Goal: Task Accomplishment & Management: Manage account settings

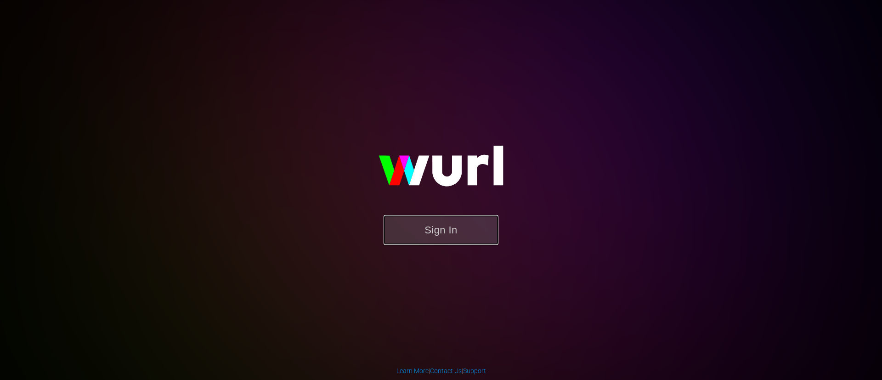
click at [451, 224] on button "Sign In" at bounding box center [440, 230] width 115 height 30
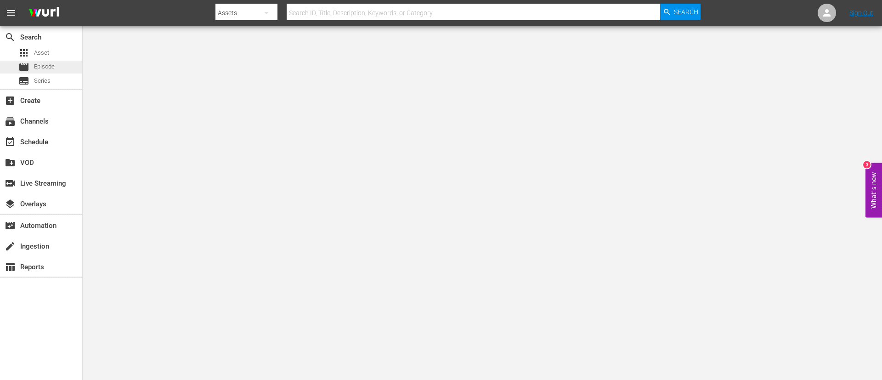
click at [75, 71] on div "movie Episode" at bounding box center [41, 67] width 82 height 13
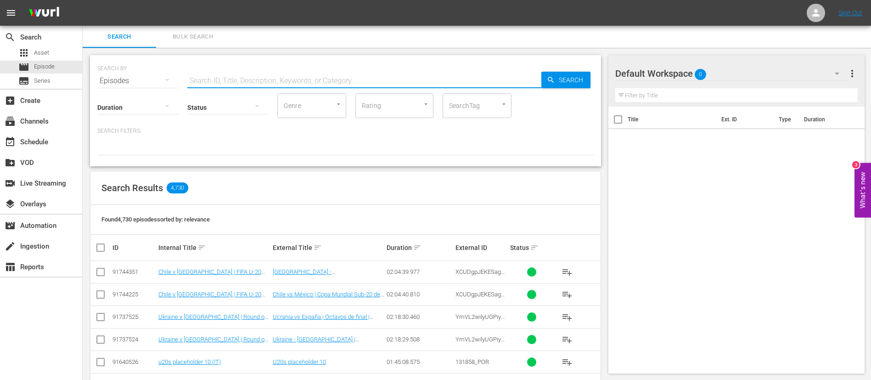
click at [214, 82] on input "text" at bounding box center [364, 81] width 354 height 22
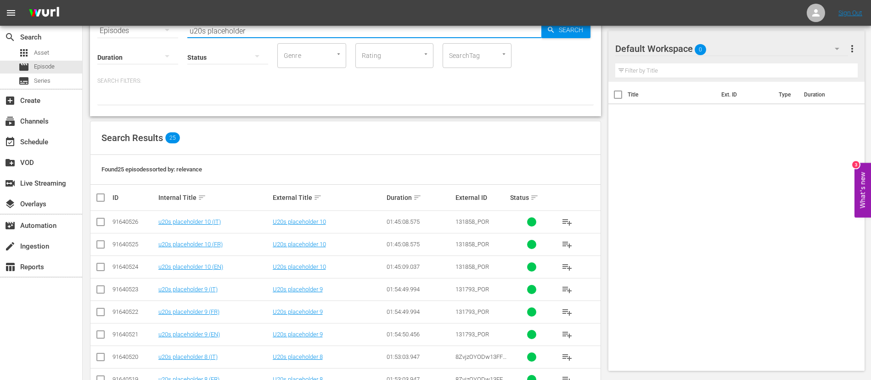
scroll to position [47, 0]
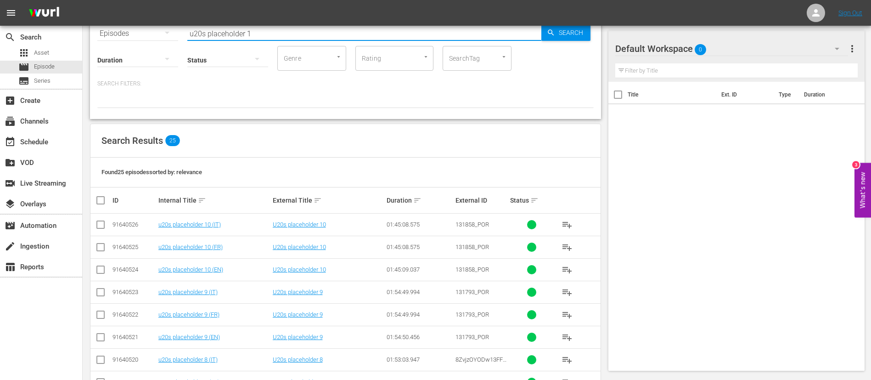
type input "u20s placeholder 1"
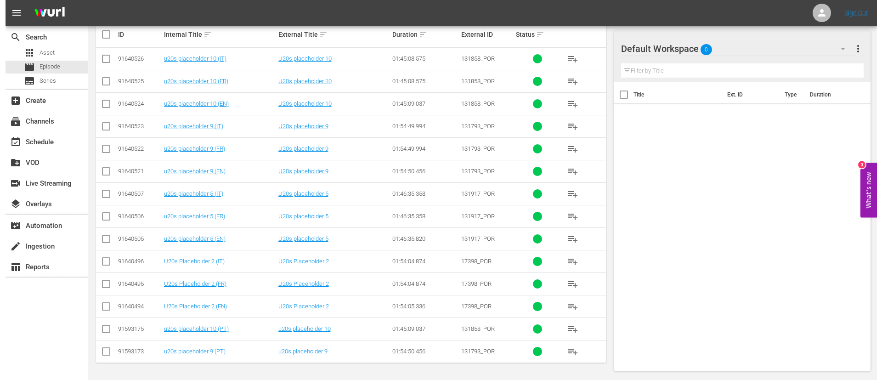
scroll to position [0, 0]
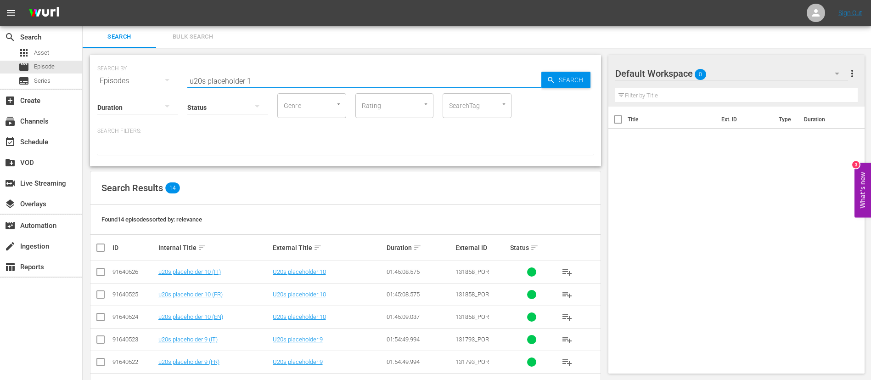
click at [306, 83] on input "u20s placeholder 1" at bounding box center [364, 81] width 354 height 22
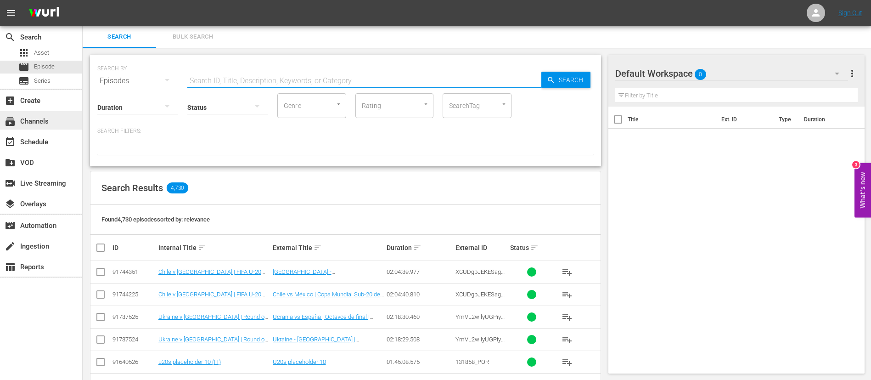
click at [79, 124] on div "subscriptions Channels" at bounding box center [41, 120] width 82 height 18
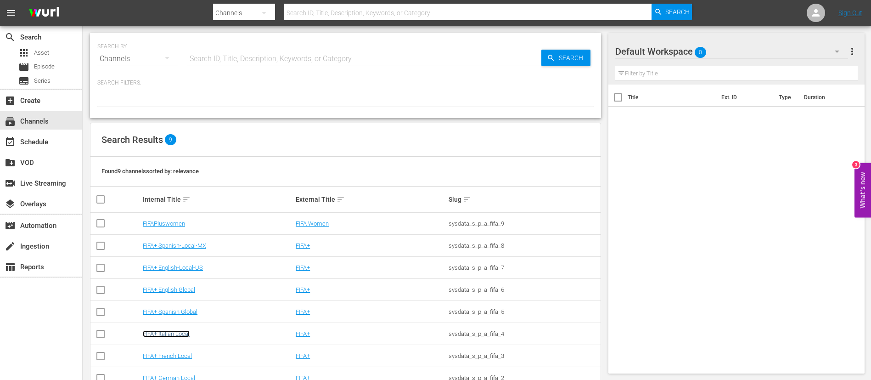
click at [185, 333] on link "FIFA+ Italian Local" at bounding box center [166, 333] width 47 height 7
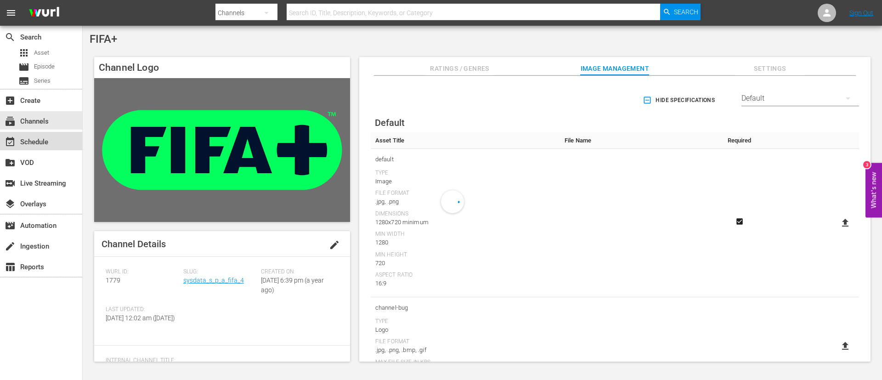
click at [32, 140] on div "event_available Schedule" at bounding box center [25, 140] width 51 height 8
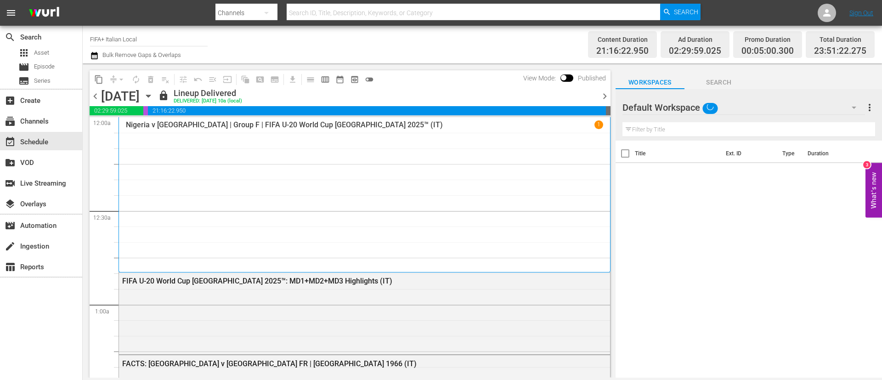
click at [601, 100] on span "chevron_right" at bounding box center [604, 95] width 11 height 11
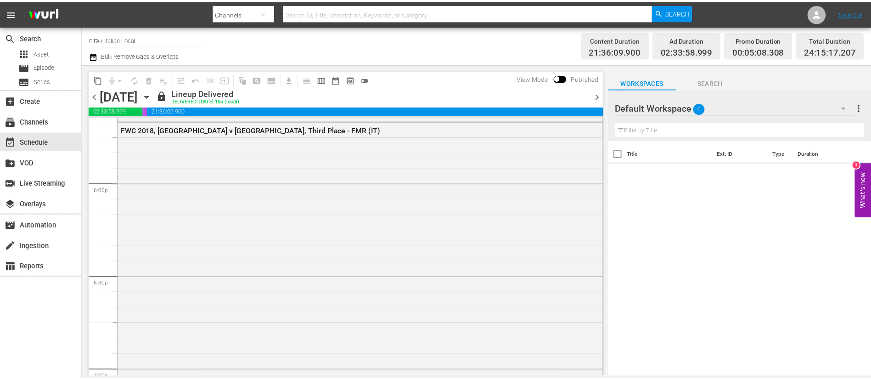
scroll to position [3582, 0]
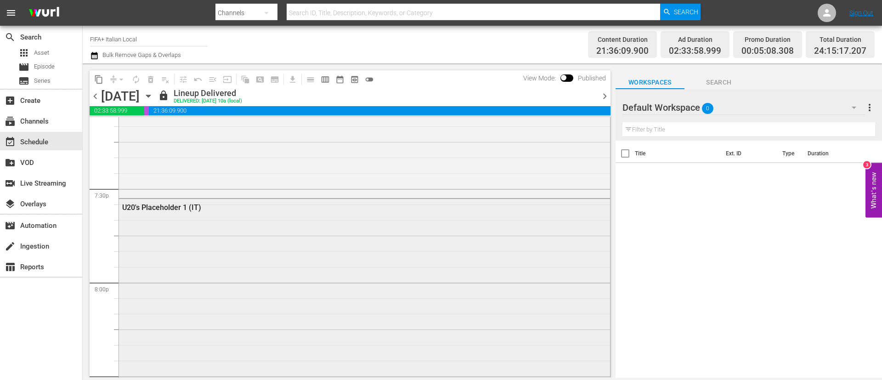
click at [395, 299] on div "U20's Placeholder 1 (IT)" at bounding box center [364, 371] width 491 height 345
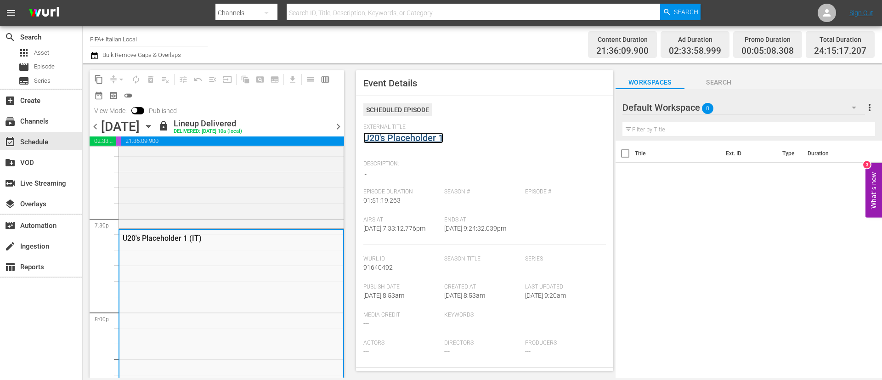
click at [437, 137] on link "U20's Placeholder 1" at bounding box center [403, 137] width 80 height 11
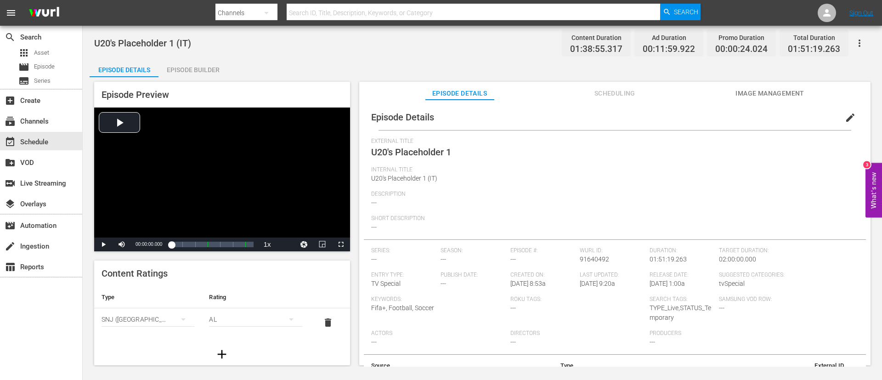
click at [152, 42] on span "U20's Placeholder 1 (IT)" at bounding box center [142, 43] width 97 height 11
copy span "U20's Placeholder 1 (IT)"
click at [68, 62] on div "movie Episode" at bounding box center [41, 67] width 82 height 13
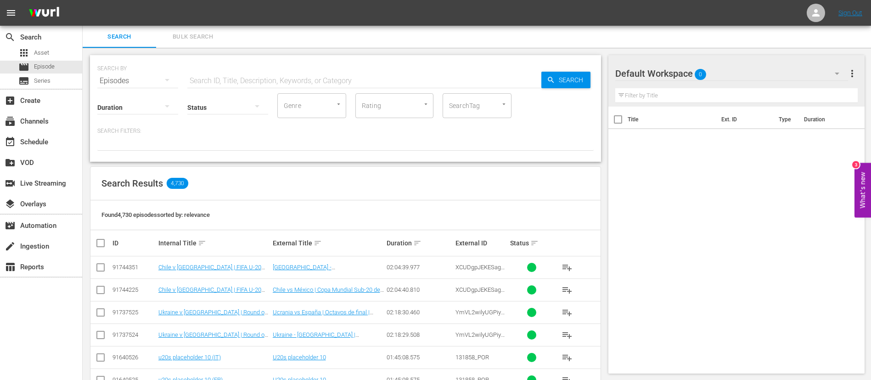
click at [246, 86] on div "Status" at bounding box center [227, 101] width 81 height 33
click at [252, 79] on input "text" at bounding box center [364, 81] width 354 height 22
paste input "U20's Placeholder 1 (IT)"
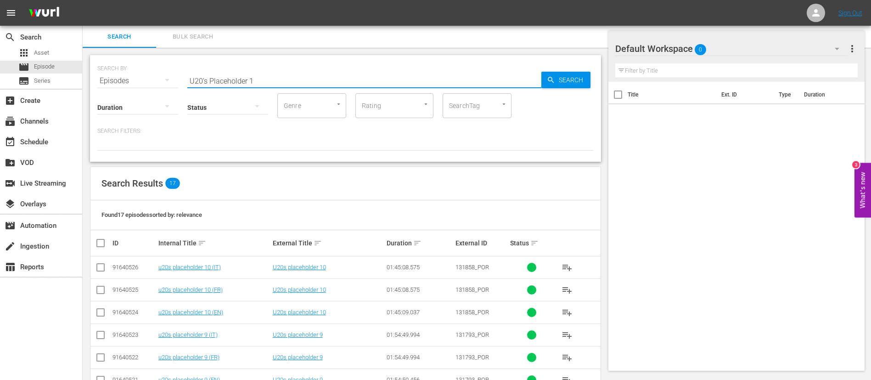
scroll to position [276, 0]
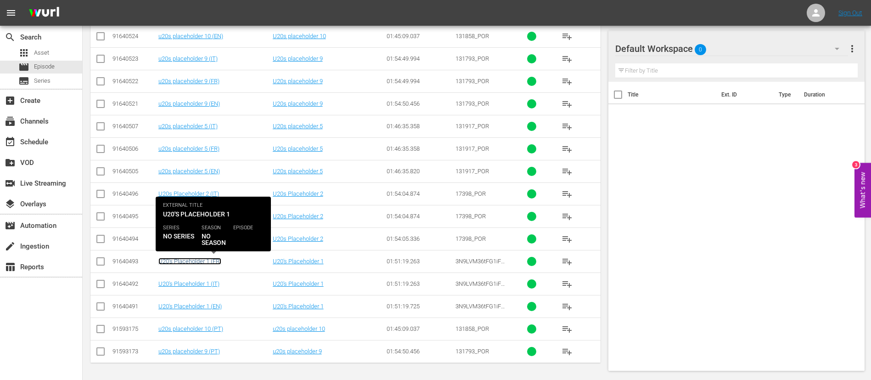
click at [218, 261] on link "U20's Placeholder 1 (FR)" at bounding box center [189, 261] width 63 height 7
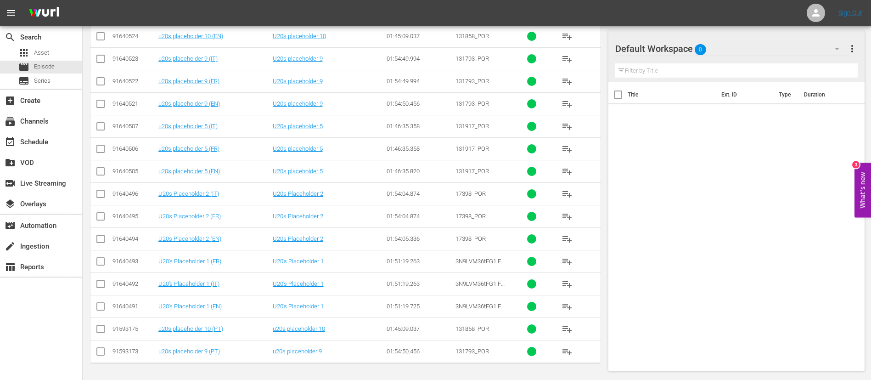
click at [220, 279] on td "U20's Placeholder 1 (IT)" at bounding box center [214, 283] width 114 height 23
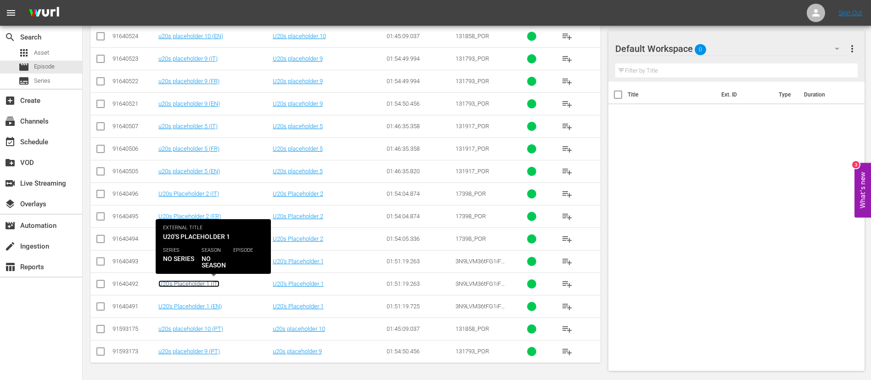
click at [217, 283] on link "U20's Placeholder 1 (IT)" at bounding box center [188, 283] width 61 height 7
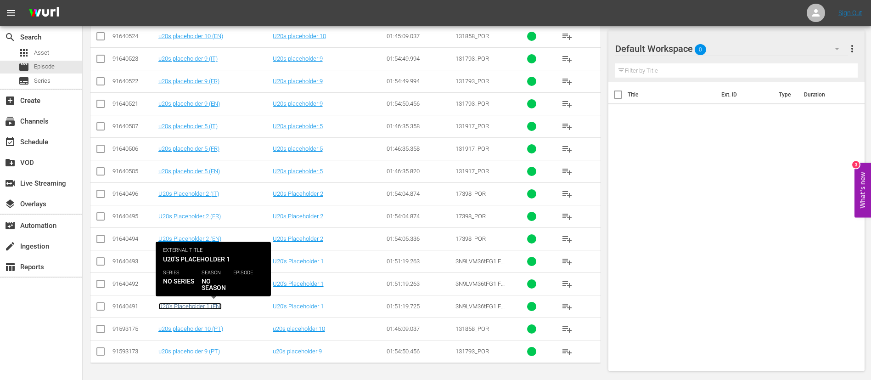
click at [216, 306] on link "U20's Placeholder 1 (EN)" at bounding box center [189, 306] width 63 height 7
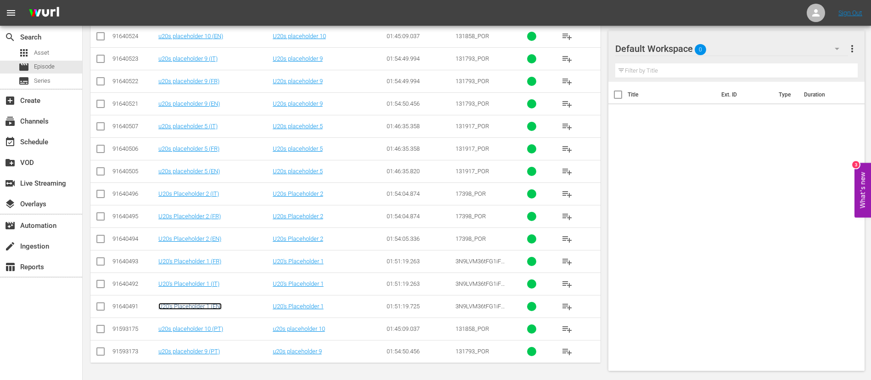
scroll to position [0, 0]
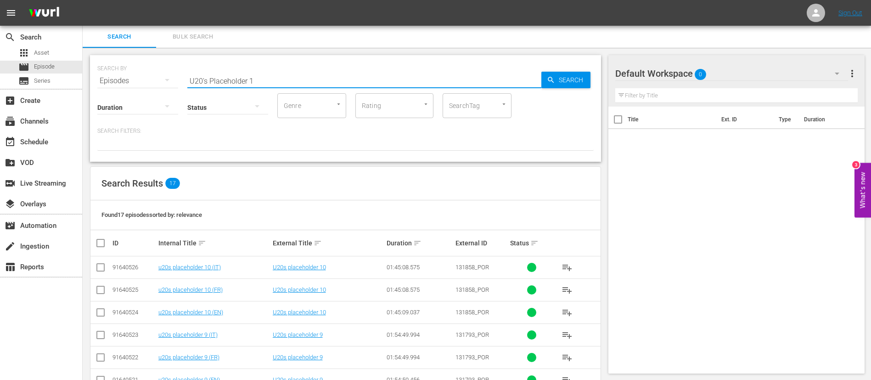
click at [292, 83] on input "U20's Placeholder 1" at bounding box center [364, 81] width 354 height 22
type input "U20's Placeholder 2"
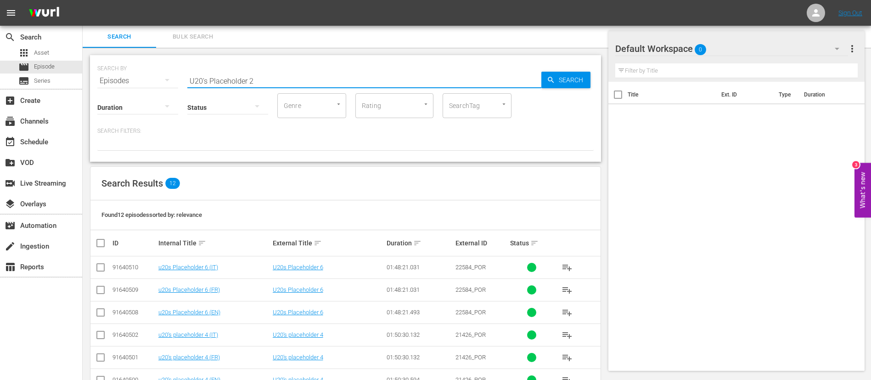
scroll to position [163, 0]
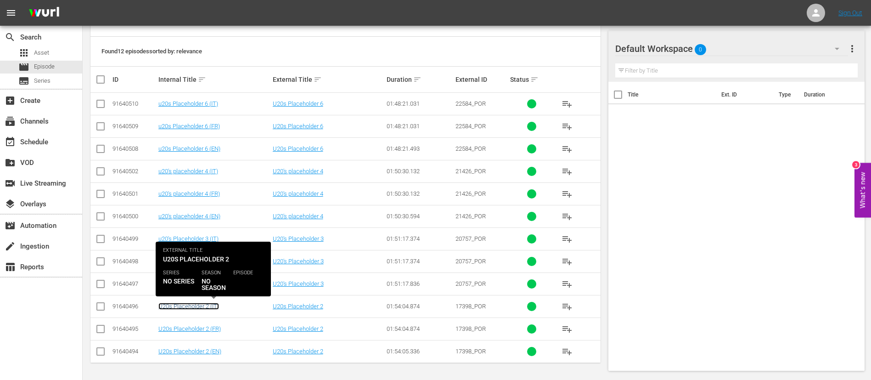
click at [212, 307] on link "U20s Placeholder 2 (IT)" at bounding box center [188, 306] width 61 height 7
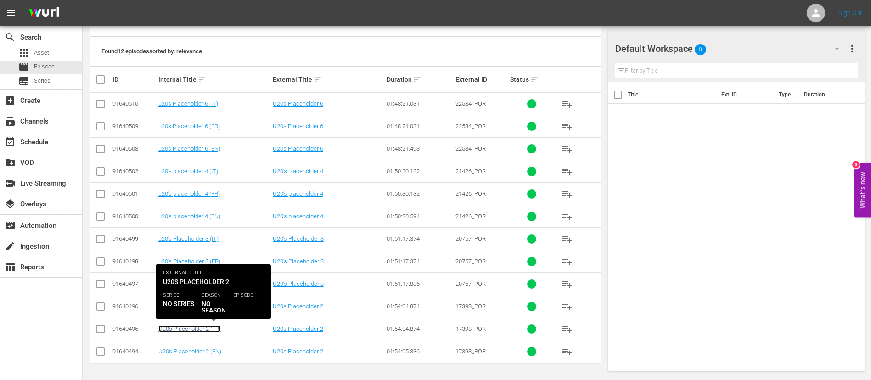
click at [212, 331] on link "U20s Placeholder 2 (FR)" at bounding box center [189, 328] width 62 height 7
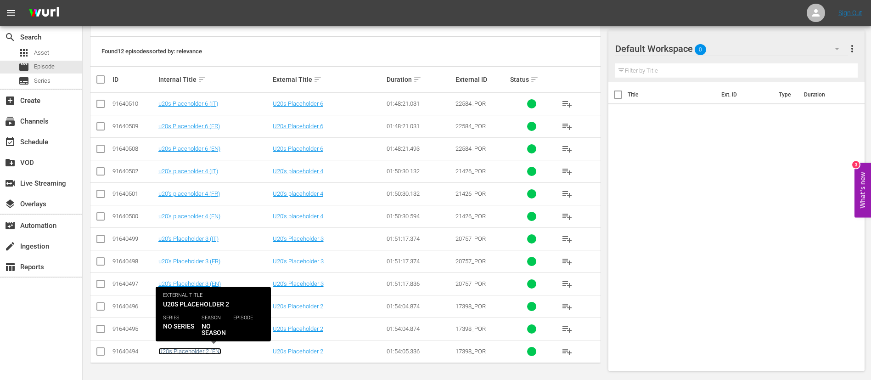
click at [212, 352] on link "U20s Placeholder 2 (EN)" at bounding box center [189, 351] width 63 height 7
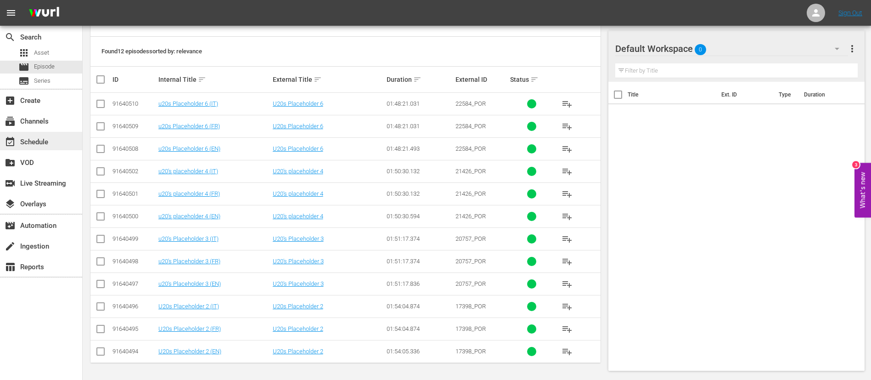
click at [51, 146] on div "event_available Schedule" at bounding box center [41, 141] width 82 height 18
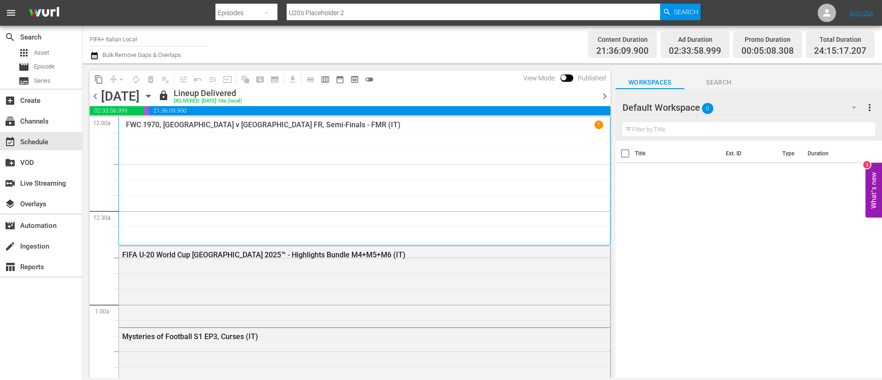
click at [607, 93] on span "chevron_right" at bounding box center [604, 95] width 11 height 11
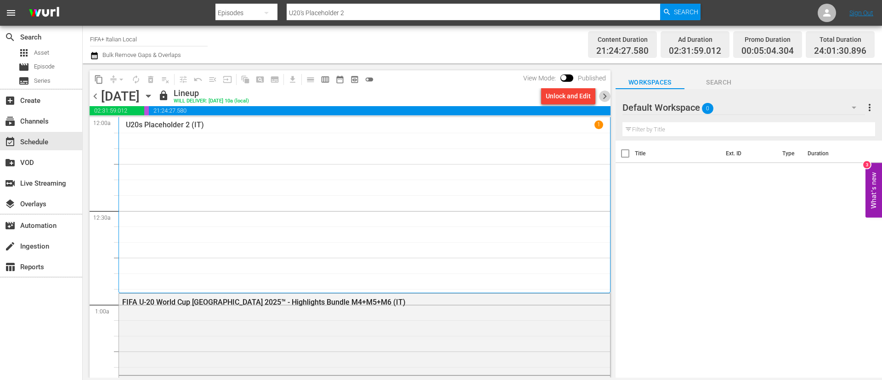
click at [608, 90] on span "chevron_right" at bounding box center [604, 95] width 11 height 11
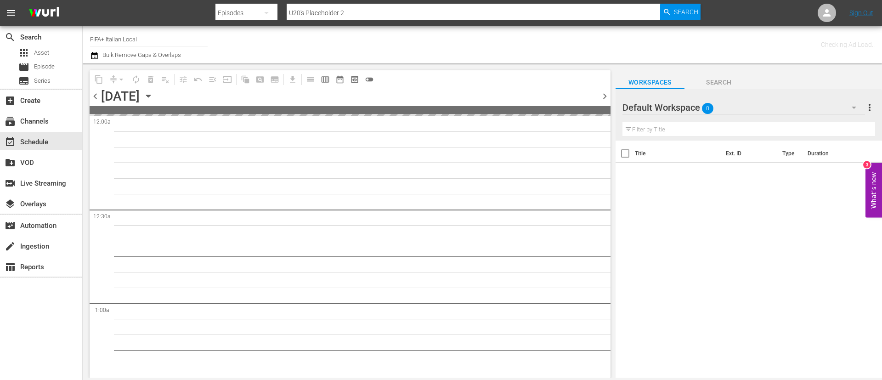
click at [606, 95] on span "chevron_right" at bounding box center [604, 95] width 11 height 11
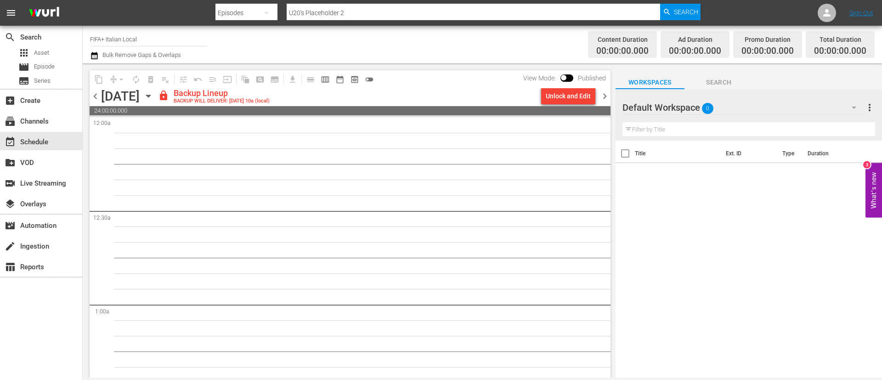
click at [94, 97] on span "chevron_left" at bounding box center [95, 95] width 11 height 11
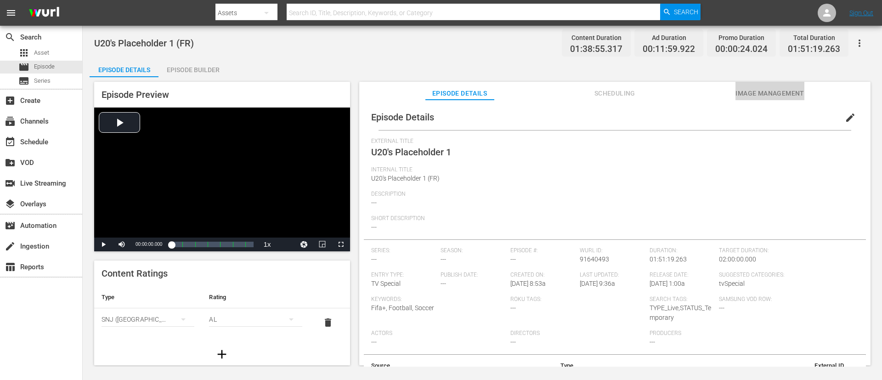
click at [587, 95] on span "Image Management" at bounding box center [769, 93] width 69 height 11
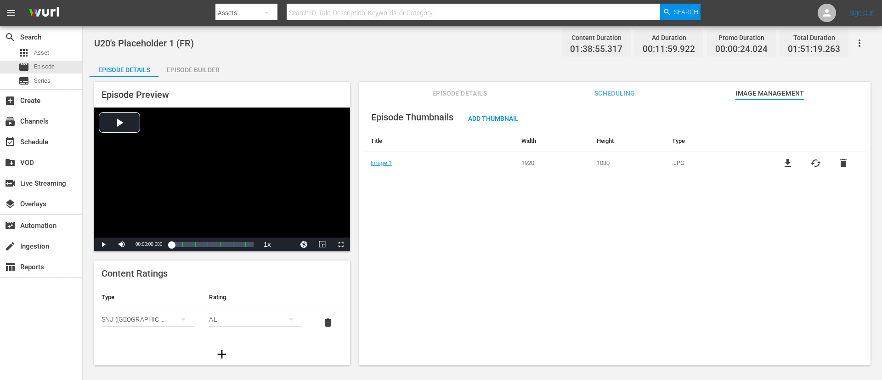
click at [587, 162] on span "cached" at bounding box center [815, 163] width 11 height 11
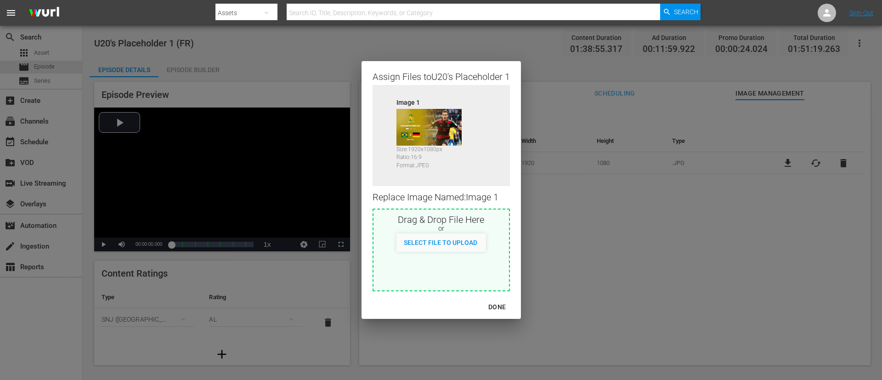
click at [489, 249] on div "Select File to Upload" at bounding box center [440, 242] width 135 height 18
type input "C:\fakepath\image.jpg"
click at [497, 253] on div "DONE" at bounding box center [497, 306] width 32 height 11
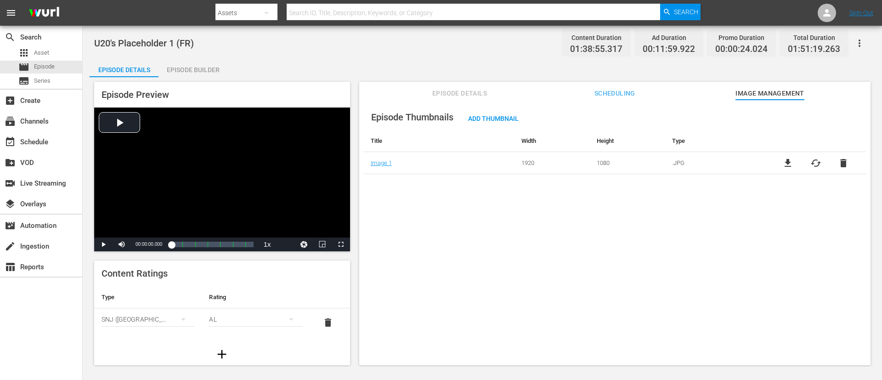
click at [482, 91] on span "Episode Details" at bounding box center [459, 93] width 69 height 11
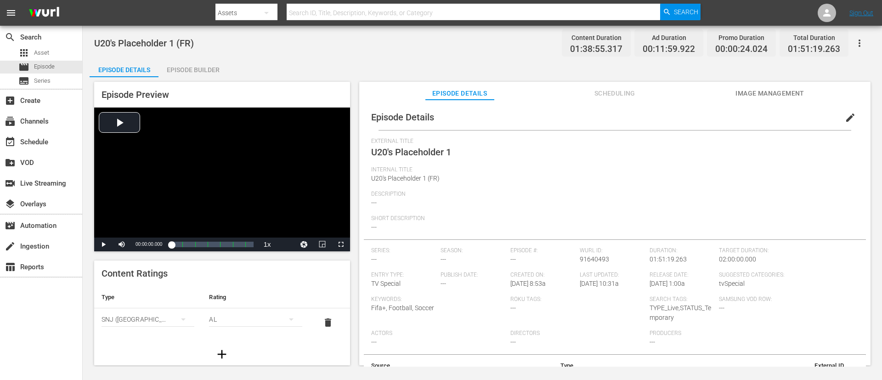
click at [587, 117] on span "edit" at bounding box center [850, 117] width 11 height 11
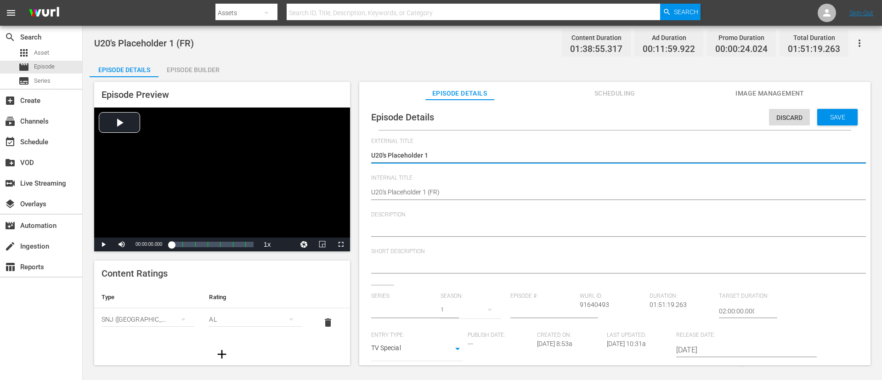
type input "No Series"
click at [569, 155] on textarea "U20's Placeholder 1" at bounding box center [612, 156] width 483 height 11
type textarea "L"
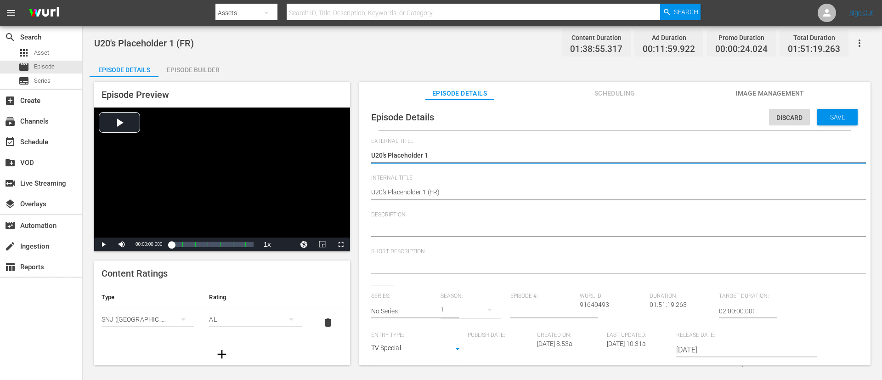
type textarea "L"
type textarea "LI"
type textarea "LIV"
type textarea "LIVE"
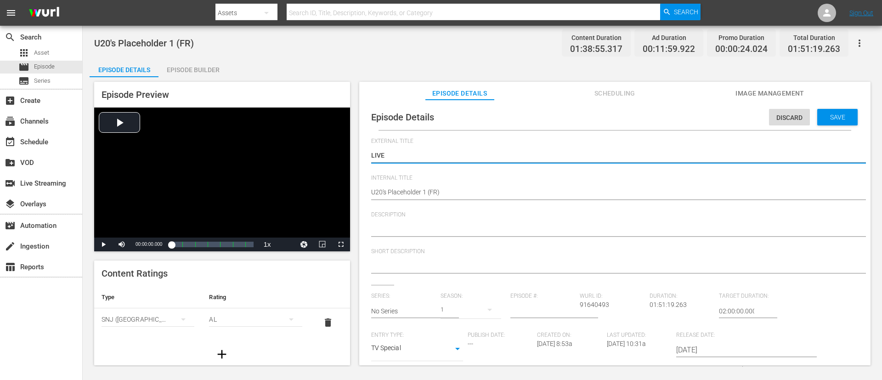
type textarea "LIVE"
type textarea "LIVE -"
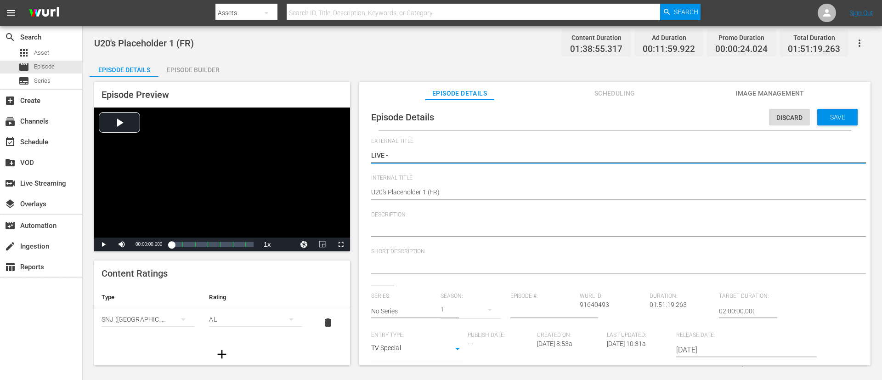
type textarea "LIVE -"
type textarea "LIVE - Ukraine - Espagne | Huitièmes de finale | Coupe du Monde U-20 de la FIFA…"
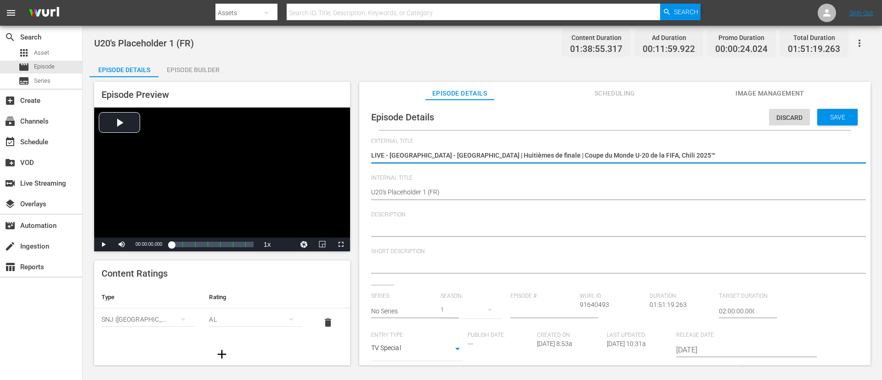
type textarea "LIVE - Ukraine - Espagne | Huitièmes de finale | Coupe du Monde U-20 de la FIFA…"
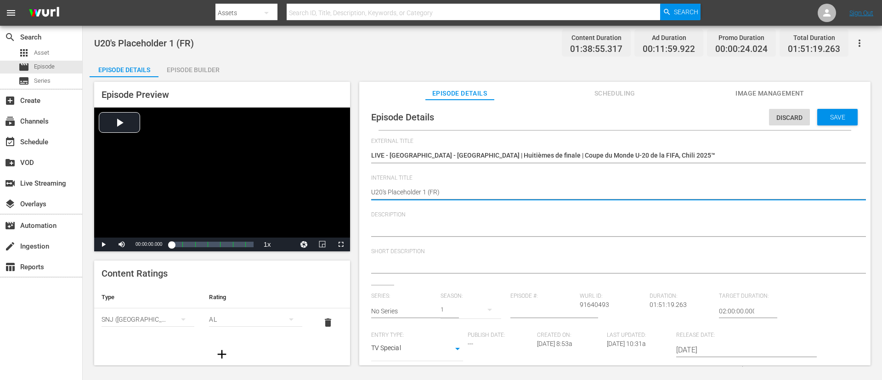
click at [491, 193] on textarea "U20's Placeholder 1 (FR)" at bounding box center [612, 192] width 483 height 11
paste textarea "kraine v Spain | Round of 16 | FIFA U-20 World Cup Chile 2025™"
type textarea "Ukraine v Spain | Round of 16 | FIFA U-20 World Cup Chile 2025™"
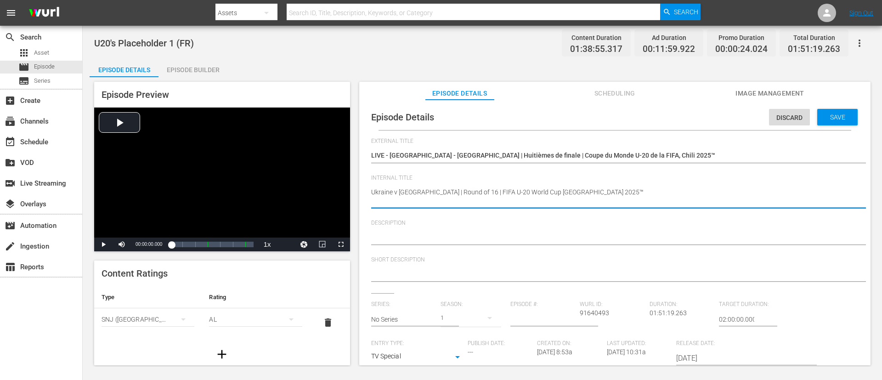
type textarea "Ukraine v Spain | Round of 16 | FIFA U-20 World Cup Chile 2025™"
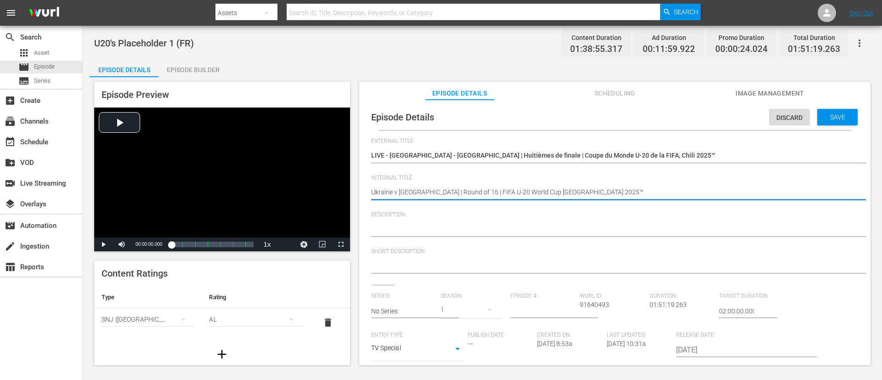
type textarea "Ukraine v Spain | Round of 16 | FIFA U-20 World Cup Chile 2025™"
type textarea "Ukraine v Spain | Round of 16 | FIFA U-20 World Cup Chile 2025™ ("
type textarea "Ukraine v Spain | Round of 16 | FIFA U-20 World Cup Chile 2025™ (F"
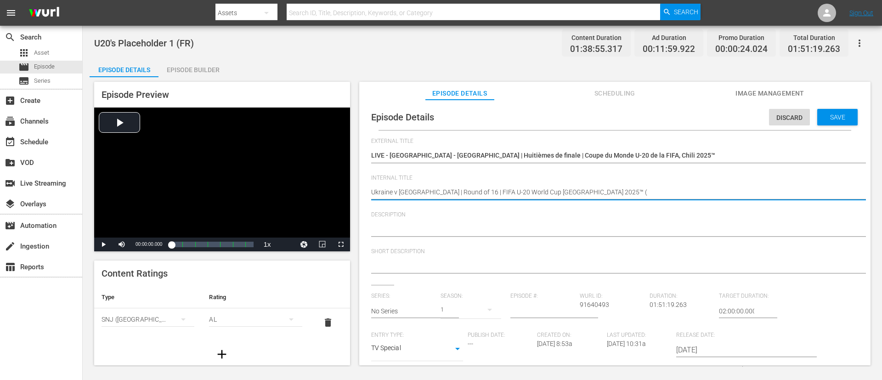
type textarea "Ukraine v Spain | Round of 16 | FIFA U-20 World Cup Chile 2025™ (F"
type textarea "Ukraine v Spain | Round of 16 | FIFA U-20 World Cup Chile 2025™ (FR"
type textarea "Ukraine v Spain | Round of 16 | FIFA U-20 World Cup Chile 2025™ (FR)"
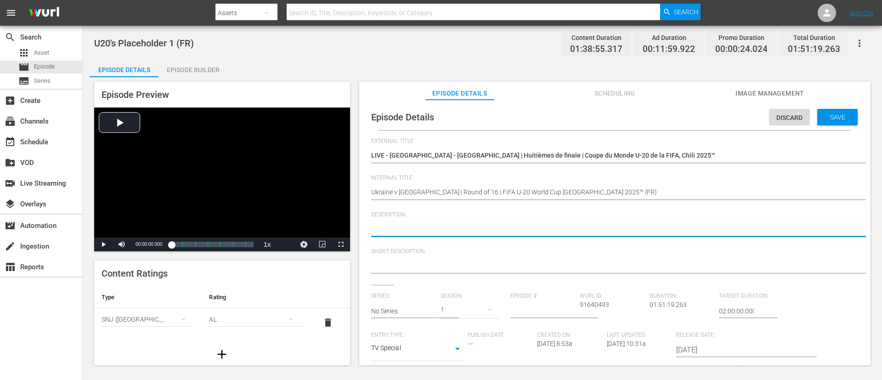
click at [513, 231] on textarea at bounding box center [612, 229] width 483 height 11
paste textarea "Regardez le match entre Ukraine et Espagne au Estadio Elías Figueroa Brander, V…"
type textarea "Regardez le match entre Ukraine et Espagne au Estadio Elías Figueroa Brander, V…"
click at [513, 253] on textarea at bounding box center [612, 266] width 483 height 11
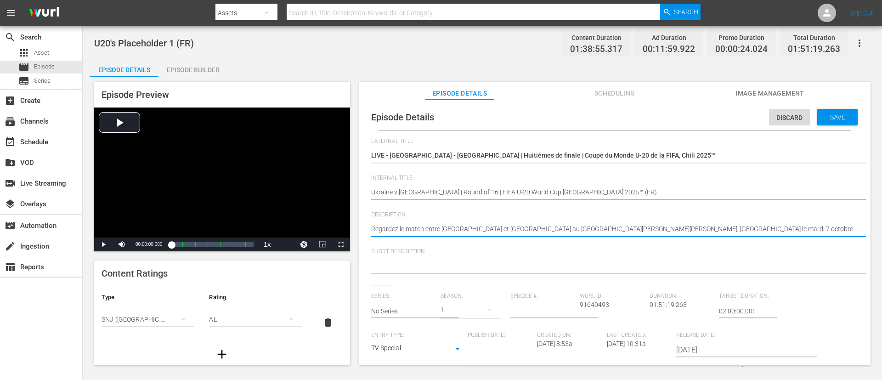
paste textarea "Regardez le match entre Ukraine et Espagne au Estadio Elías Figueroa Brander, V…"
type textarea "Regardez le match entre Ukraine et Espagne au Estadio Elías Figueroa Brander, V…"
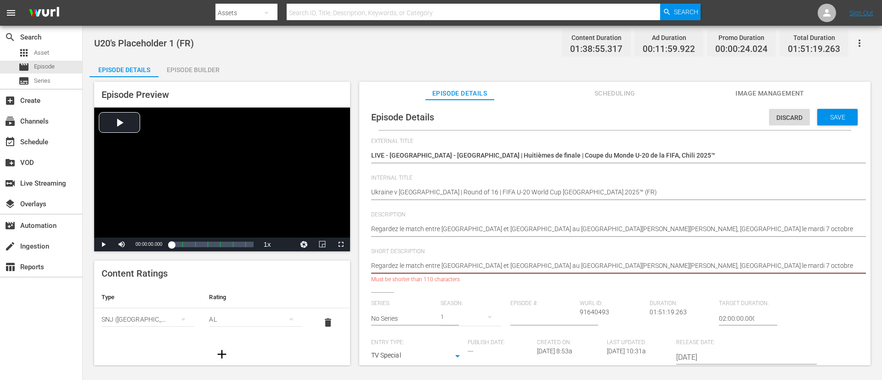
type textarea "Regardez le match entre Ukraine et Espagne au Estadio Elías Figueroa Brander."
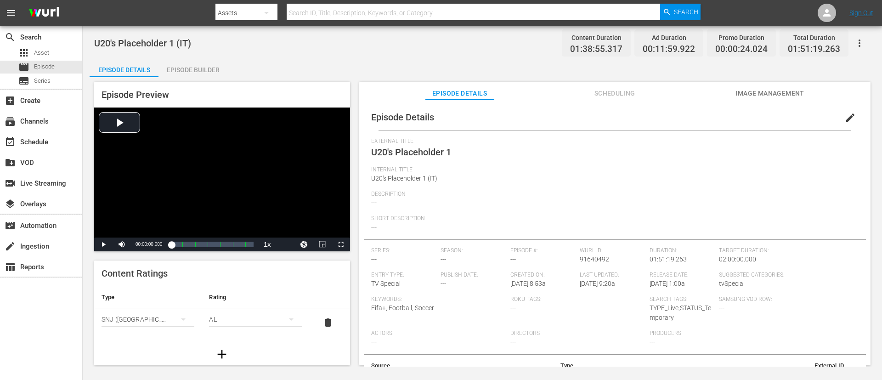
click at [587, 85] on button "Image Management" at bounding box center [769, 91] width 69 height 18
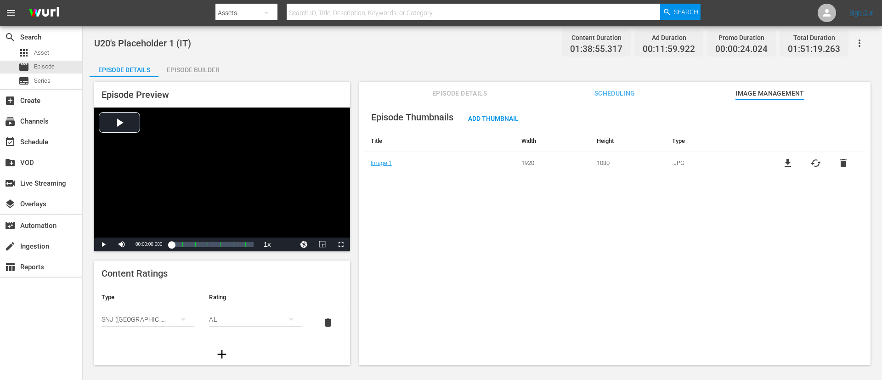
click at [587, 155] on td "file_download cached delete" at bounding box center [815, 163] width 101 height 22
click at [587, 164] on span "cached" at bounding box center [815, 163] width 11 height 11
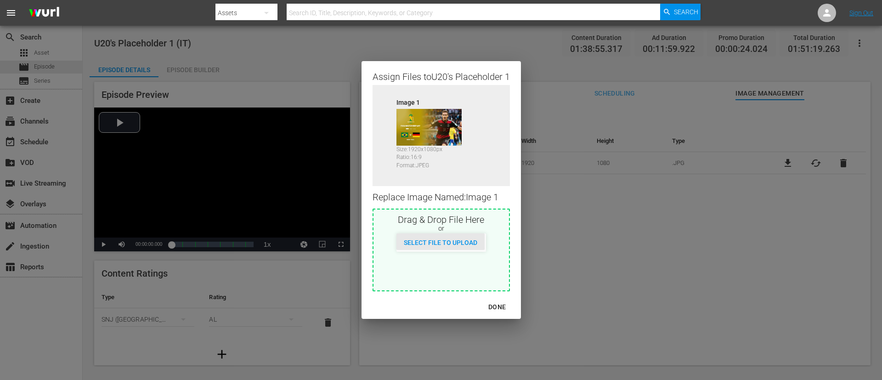
click at [441, 239] on span "Select File to Upload" at bounding box center [440, 242] width 88 height 7
type input "C:\fakepath\image.jpg"
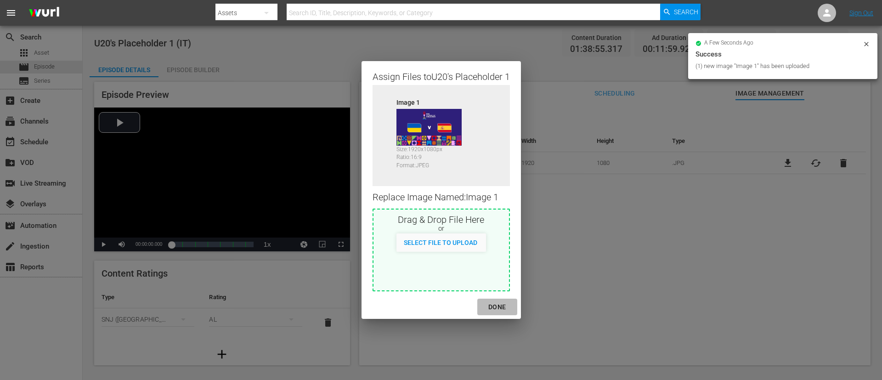
click at [491, 253] on div "DONE" at bounding box center [497, 306] width 32 height 11
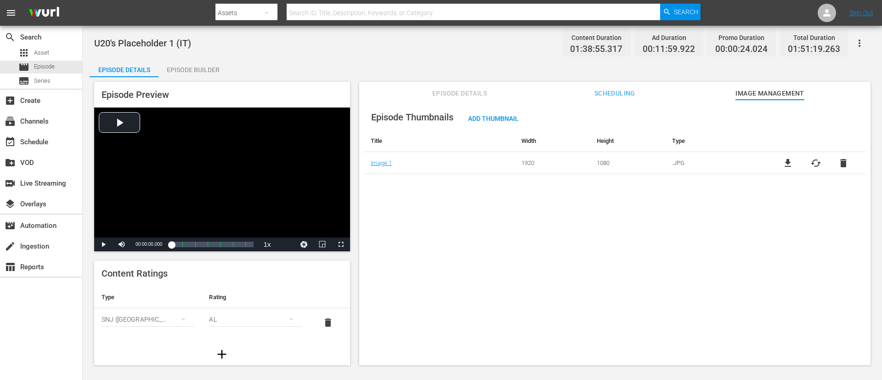
click at [457, 98] on span "Episode Details" at bounding box center [459, 93] width 69 height 11
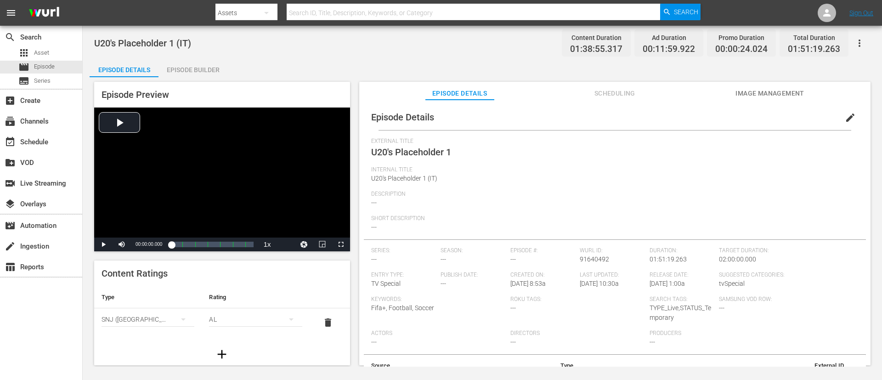
click at [587, 118] on span "edit" at bounding box center [850, 117] width 11 height 11
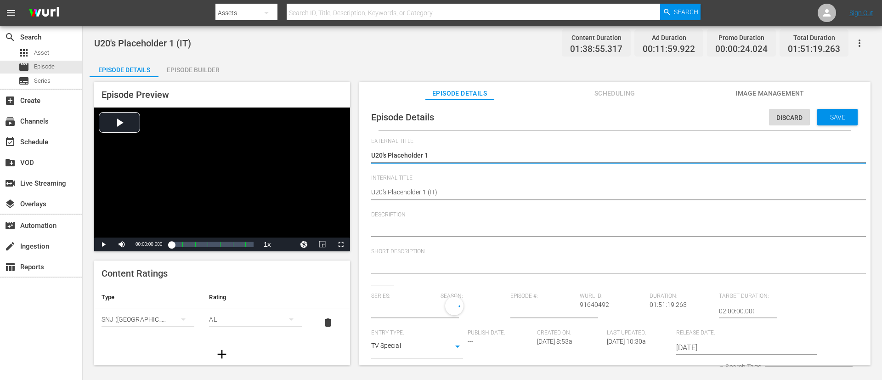
type input "No Series"
click at [488, 148] on div "U20's Placeholder 1 U20's Placeholder 1" at bounding box center [612, 156] width 483 height 22
click at [473, 153] on textarea "U20's Placeholder 1" at bounding box center [612, 156] width 483 height 11
type textarea "L"
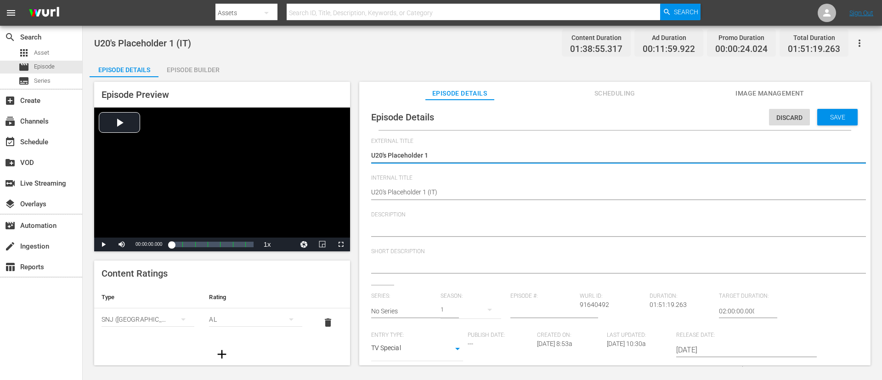
type textarea "L"
type textarea "LI"
type textarea "LIV"
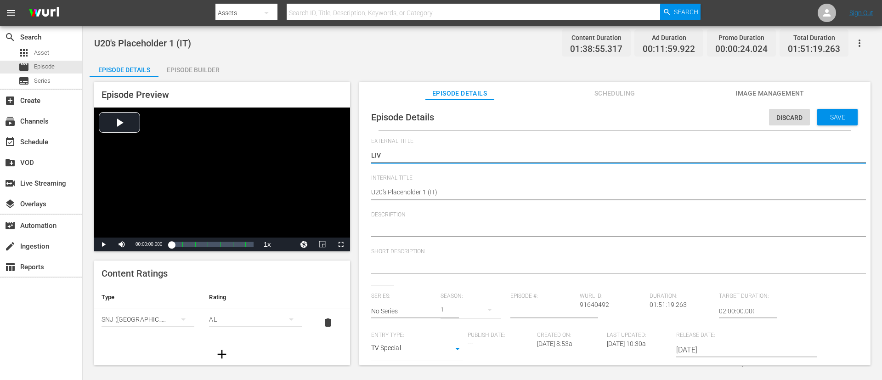
type textarea "LIVE"
type textarea "LIVE -"
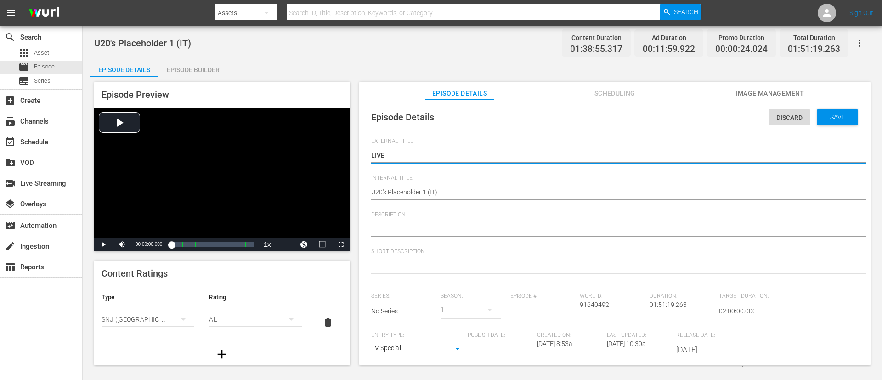
type textarea "LIVE -"
paste textarea "Ucraina - Spagna | Ottavi di finale | Coppa del Mondo FIFA U-20 Cile 2025"
type textarea "LIVE - Ucraina - Spagna | Ottavi di finale | Coppa del Mondo FIFA U-20 Cile 2025"
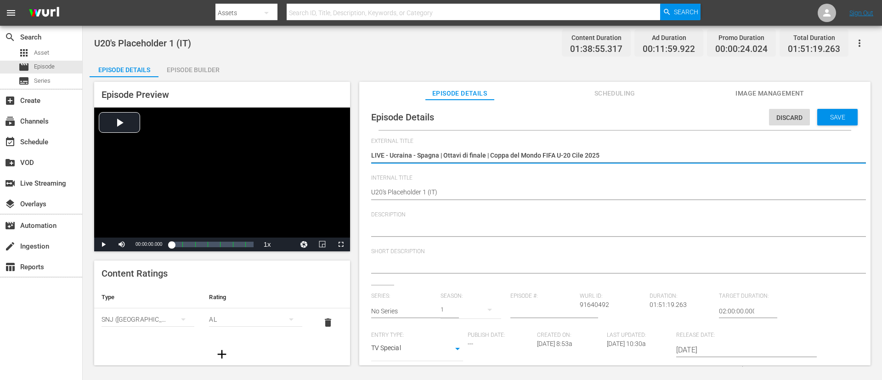
type textarea "LIVE - Ucraina - Spagna | Ottavi di finale | Coppa del Mondo FIFA U-20 Cile 2025"
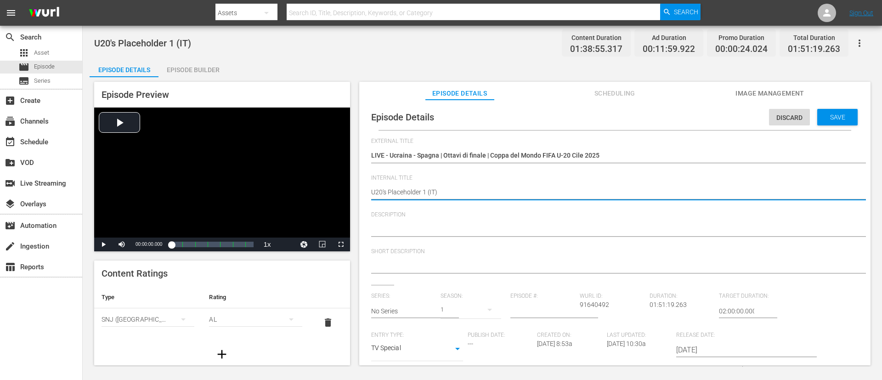
click at [548, 194] on textarea "U20's Placeholder 1 (IT)" at bounding box center [612, 192] width 483 height 11
paste textarea "kraine v Spain | Round of 16 | FIFA U-20 World Cup Chile 2025™"
type textarea "Ukraine v Spain | Round of 16 | FIFA U-20 World Cup Chile 2025™"
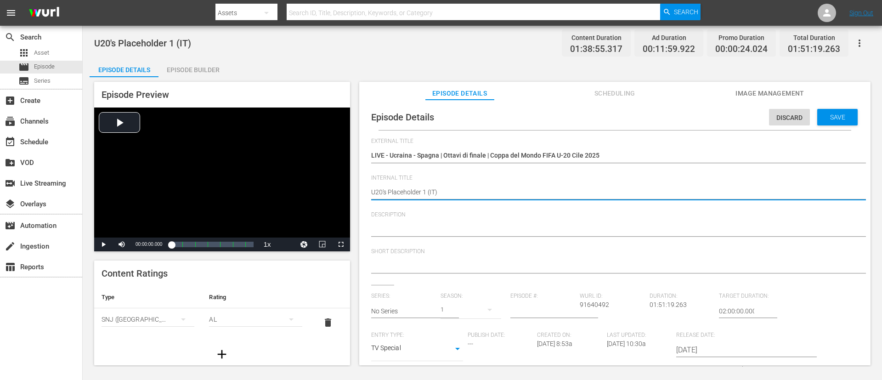
type textarea "Ukraine v Spain | Round of 16 | FIFA U-20 World Cup Chile 2025™"
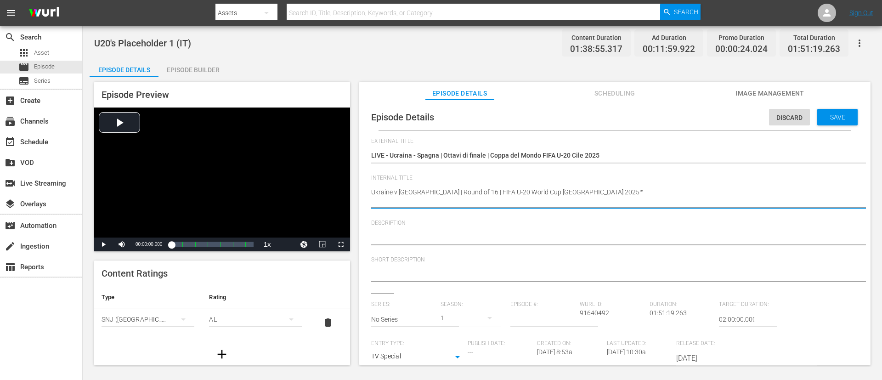
type textarea "Ukraine v Spain | Round of 16 | FIFA U-20 World Cup Chile 2025™"
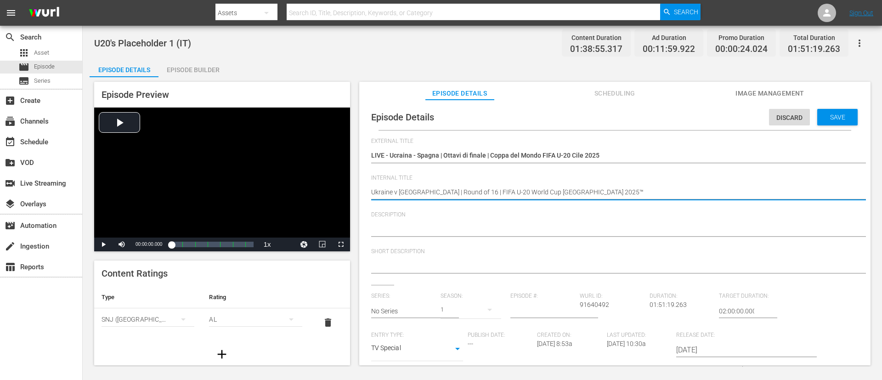
type textarea "Ukraine v Spain | Round of 16 | FIFA U-20 World Cup Chile 2025™"
type textarea "Ukraine v Spain | Round of 16 | FIFA U-20 World Cup Chile 2025™ ("
type textarea "Ukraine v Spain | Round of 16 | FIFA U-20 World Cup Chile 2025™ (I"
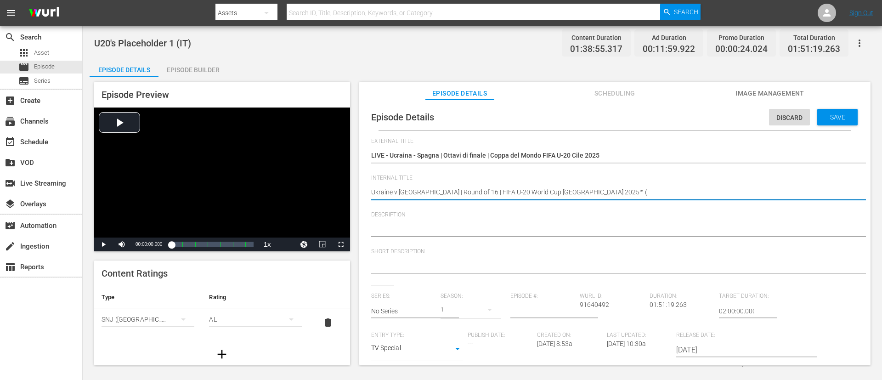
type textarea "Ukraine v Spain | Round of 16 | FIFA U-20 World Cup Chile 2025™ (I"
type textarea "Ukraine v Spain | Round of 16 | FIFA U-20 World Cup Chile 2025™ (IT"
type textarea "Ukraine v Spain | Round of 16 | FIFA U-20 World Cup Chile 2025™ (IT)"
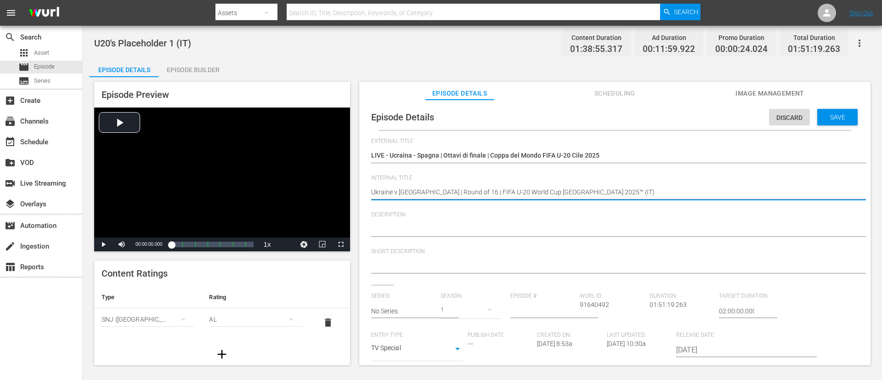
click at [513, 225] on textarea at bounding box center [612, 229] width 483 height 11
paste textarea "Guarda la partita tra Ucraina e Spagna giocato al Estadio Elías Figueroa Brande…"
type textarea "Guarda la partita tra Ucraina e Spagna giocato al Estadio Elías Figueroa Brande…"
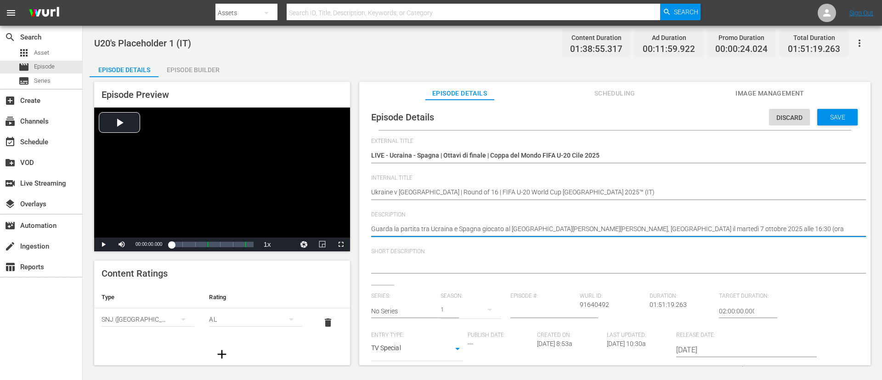
type textarea "Guarda la partita tra Ucraina e Spagna giocato al Estadio Elías Figueroa Brande…"
click at [510, 251] on span "Short Description" at bounding box center [612, 251] width 483 height 7
click at [510, 253] on textarea at bounding box center [612, 266] width 483 height 11
paste textarea "Guarda la partita tra Ucraina e Spagna giocato al Estadio Elías Figueroa Brande…"
type textarea "Guarda la partita tra Ucraina e Spagna giocato al Estadio Elías Figueroa Brande…"
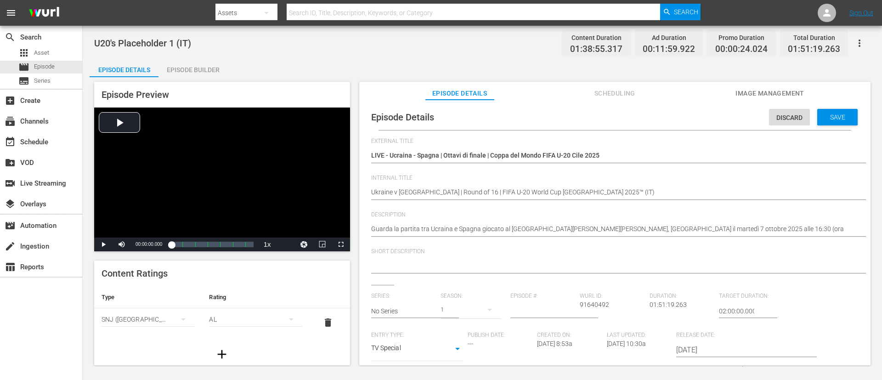
type textarea "Guarda la partita tra Ucraina e Spagna giocato al Estadio Elías Figueroa Brande…"
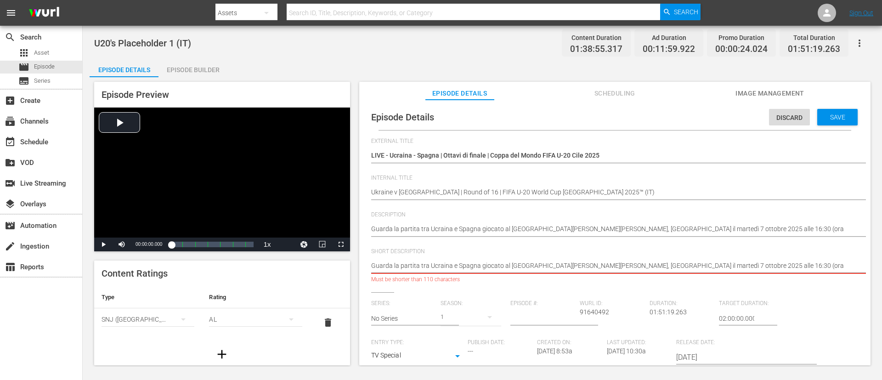
type textarea "Guarda la partita tra Ucraina e Spagna giocato al Estadio Elías Figueroa Brande…"
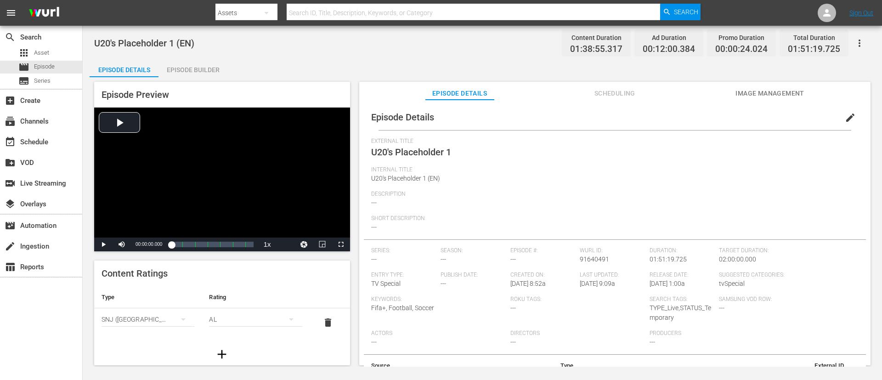
click at [587, 117] on span "edit" at bounding box center [850, 117] width 11 height 11
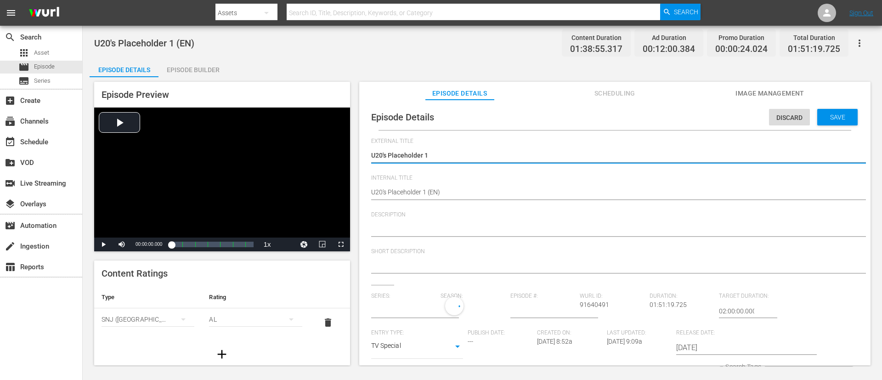
type input "No Series"
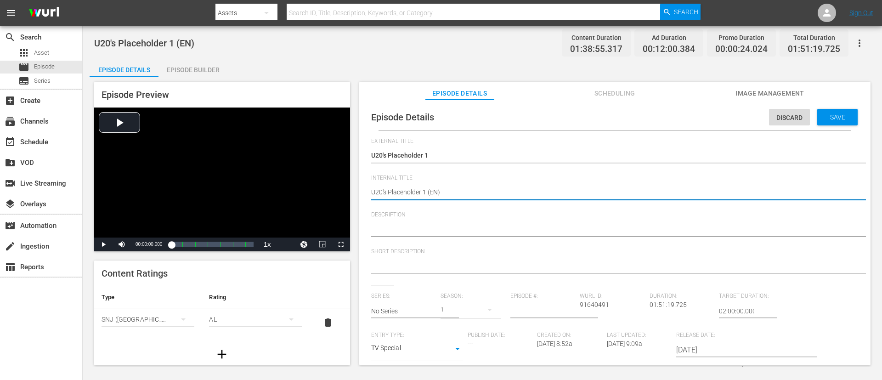
click at [453, 196] on textarea "U20's Placeholder 1 (EN)" at bounding box center [612, 192] width 483 height 11
paste textarea "kraine v [GEOGRAPHIC_DATA] | Round of 16 | FIFA U-20 World Cup [GEOGRAPHIC_DATA…"
type textarea "Ukraine v [GEOGRAPHIC_DATA] | Round of 16 | FIFA U-20 World Cup [GEOGRAPHIC_DAT…"
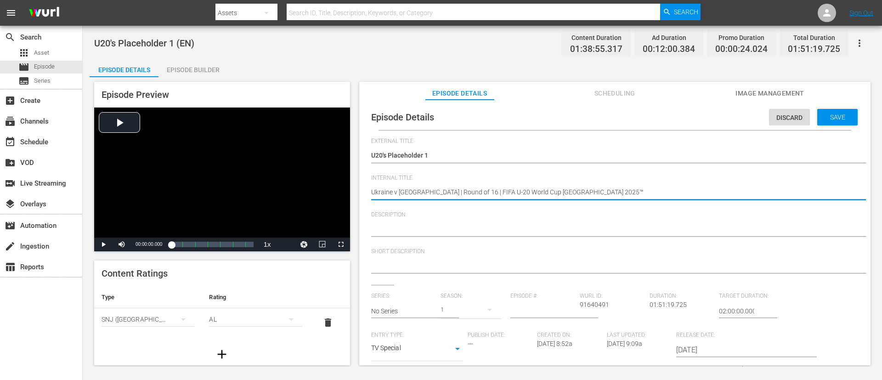
type textarea "Ukraine v [GEOGRAPHIC_DATA] | Round of 16 | FIFA U-20 World Cup [GEOGRAPHIC_DAT…"
type textarea "Ukraine v [GEOGRAPHIC_DATA] | Round of 16 | FIFA U-20 World Cup Chile 2025™ E("
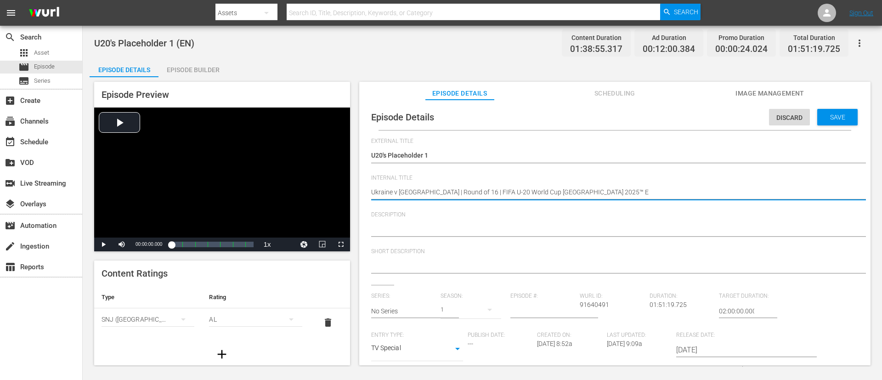
type textarea "Ukraine v [GEOGRAPHIC_DATA] | Round of 16 | FIFA U-20 World Cup Chile 2025™ E("
type textarea "Ukraine v [GEOGRAPHIC_DATA] | Round of 16 | FIFA U-20 World Cup Chile 2025™ E(N"
type textarea "Ukraine v [GEOGRAPHIC_DATA] | Round of 16 | FIFA U-20 World Cup Chile 2025™ E(N)"
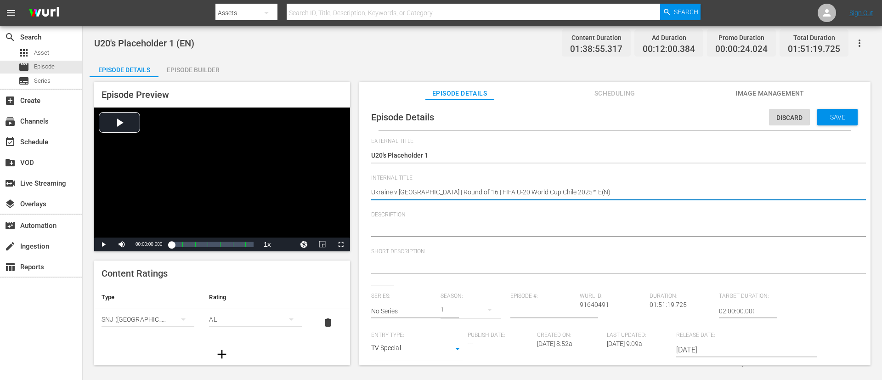
type textarea "Ukraine v [GEOGRAPHIC_DATA] | Round of 16 | FIFA U-20 World Cup Chile 2025™ E(N"
type textarea "Ukraine v [GEOGRAPHIC_DATA] | Round of 16 | FIFA U-20 World Cup Chile 2025™ E("
type textarea "Ukraine v [GEOGRAPHIC_DATA] | Round of 16 | FIFA U-20 World Cup [GEOGRAPHIC_DAT…"
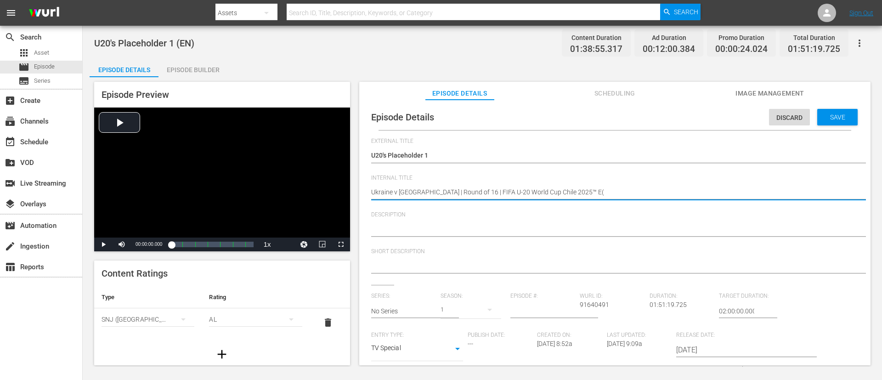
type textarea "Ukraine v [GEOGRAPHIC_DATA] | Round of 16 | FIFA U-20 World Cup [GEOGRAPHIC_DAT…"
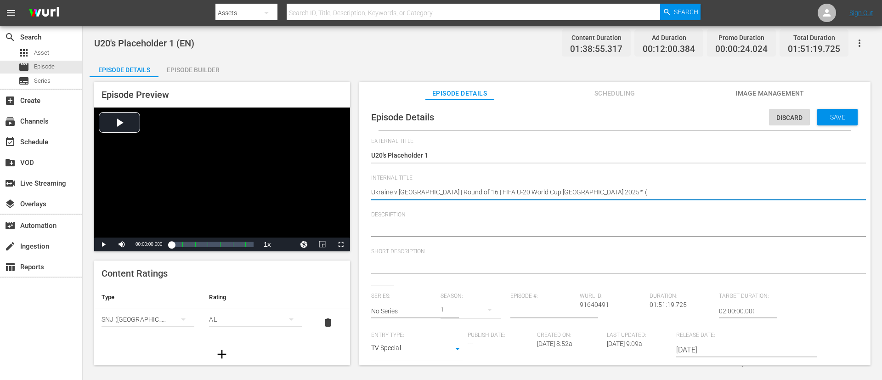
type textarea "Ukraine v [GEOGRAPHIC_DATA] | Round of 16 | FIFA U-20 World Cup Chile 2025™ (E"
type textarea "Ukraine v [GEOGRAPHIC_DATA] | Round of 16 | FIFA U-20 World Cup Chile 2025™ (E)"
type textarea "Ukraine v [GEOGRAPHIC_DATA] | Round of 16 | FIFA U-20 World Cup Chile 2025™ (E"
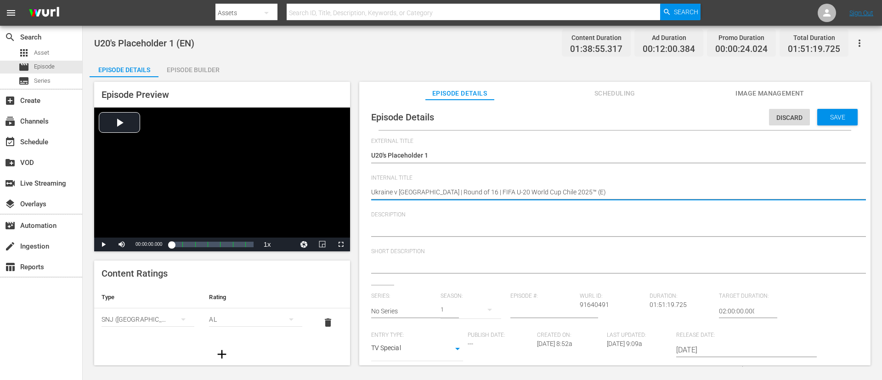
type textarea "Ukraine v [GEOGRAPHIC_DATA] | Round of 16 | FIFA U-20 World Cup Chile 2025™ (E"
type textarea "Ukraine v [GEOGRAPHIC_DATA] | Round of 16 | FIFA U-20 World Cup [GEOGRAPHIC_DAT…"
type textarea "Ukraine v [GEOGRAPHIC_DATA] | Round of 16 | FIFA U-20 World Cup Chile 2025™ (EN)"
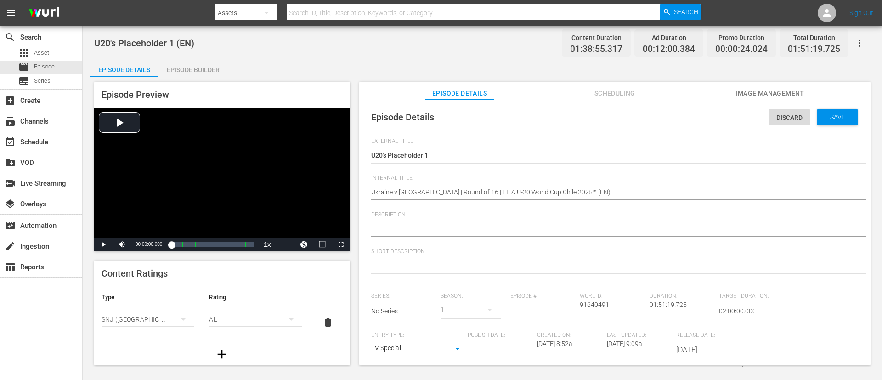
click at [487, 148] on div "U20's Placeholder 1 U20's Placeholder 1" at bounding box center [612, 156] width 483 height 22
click at [489, 156] on textarea "U20's Placeholder 1" at bounding box center [612, 156] width 483 height 11
paste textarea "kraine v [GEOGRAPHIC_DATA] | Round of 16 | FIFA U-20 World Cup [GEOGRAPHIC_DATA…"
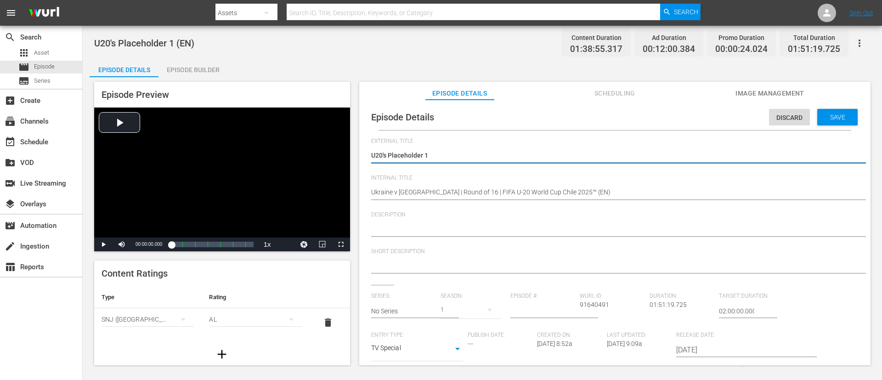
type textarea "Ukraine v [GEOGRAPHIC_DATA] | Round of 16 | FIFA U-20 World Cup [GEOGRAPHIC_DAT…"
type textarea "LUkraine v [GEOGRAPHIC_DATA] | Round of 16 | FIFA U-20 World Cup [GEOGRAPHIC_DA…"
type textarea "LIUkraine v [GEOGRAPHIC_DATA] | Round of 16 | FIFA U-20 World Cup [GEOGRAPHIC_D…"
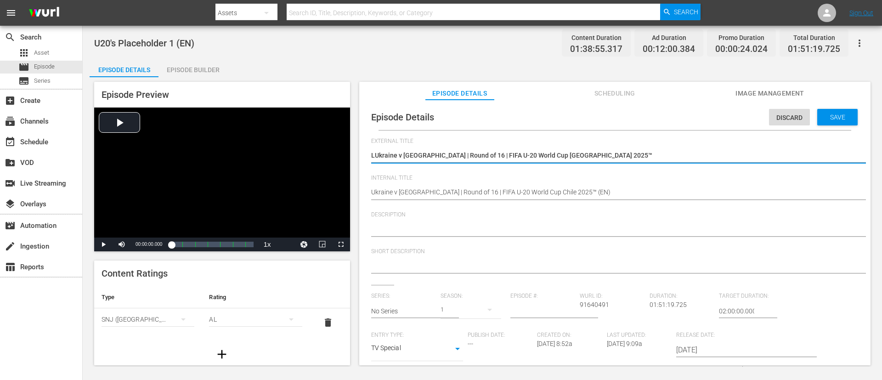
type textarea "LIUkraine v [GEOGRAPHIC_DATA] | Round of 16 | FIFA U-20 World Cup [GEOGRAPHIC_D…"
type textarea "LIVUkraine v [GEOGRAPHIC_DATA] | Round of 16 | FIFA U-20 World Cup [GEOGRAPHIC_…"
type textarea "LIVEUkraine v [GEOGRAPHIC_DATA] | Round of 16 | FIFA U-20 World Cup [GEOGRAPHIC…"
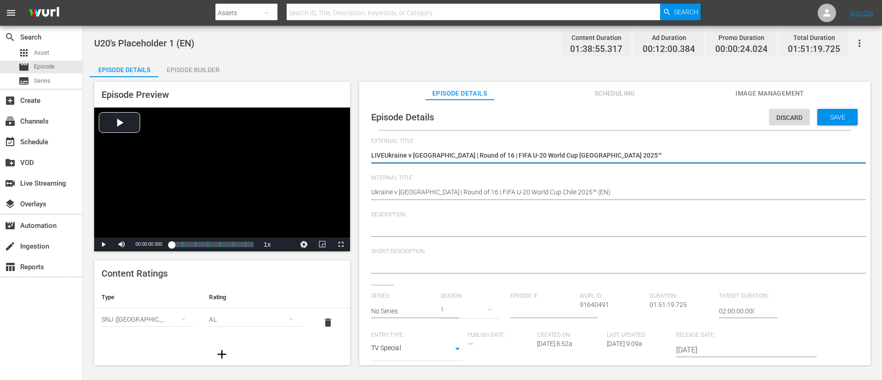
type textarea "LIVE [GEOGRAPHIC_DATA] v [GEOGRAPHIC_DATA] | Round of 16 | FIFA U-20 World Cup …"
type textarea "LIVE -[GEOGRAPHIC_DATA] v [GEOGRAPHIC_DATA] | Round of 16 | FIFA U-20 World Cup…"
type textarea "LIVE - [GEOGRAPHIC_DATA] v [GEOGRAPHIC_DATA] | Round of 16 | FIFA U-20 World Cu…"
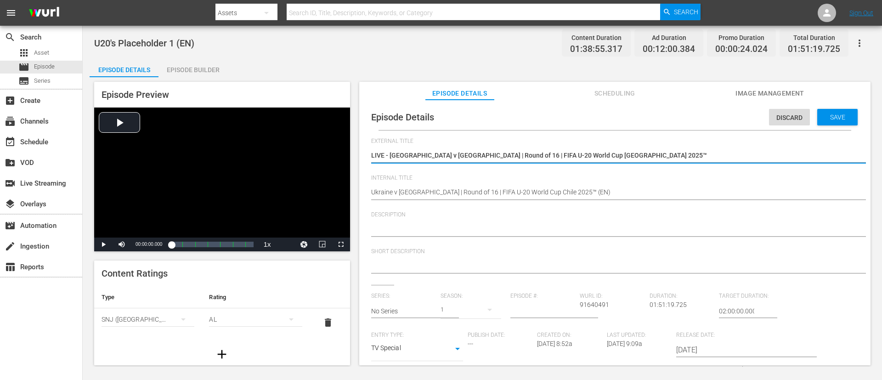
type textarea "LIVE - [GEOGRAPHIC_DATA] v [GEOGRAPHIC_DATA] | Round of 16 | FIFA U-20 World Cu…"
click at [445, 227] on textarea at bounding box center [612, 229] width 483 height 11
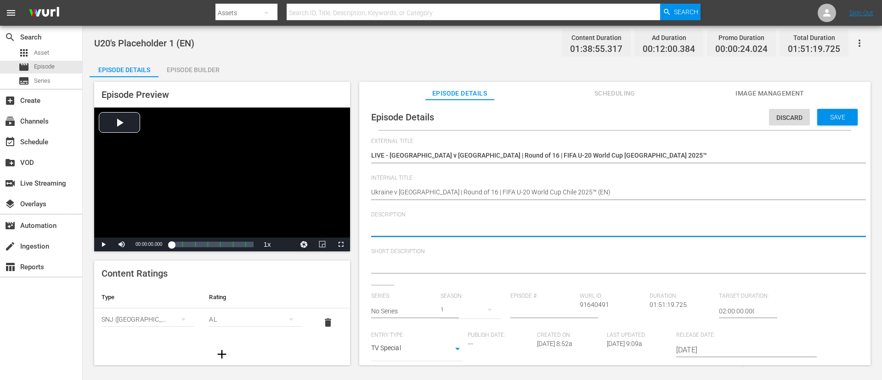
paste textarea "Watch the match between Ukraine and Spain played at [GEOGRAPHIC_DATA][PERSON_NA…"
type textarea "Watch the match between Ukraine and Spain played at [GEOGRAPHIC_DATA][PERSON_NA…"
click at [434, 253] on div at bounding box center [612, 266] width 483 height 22
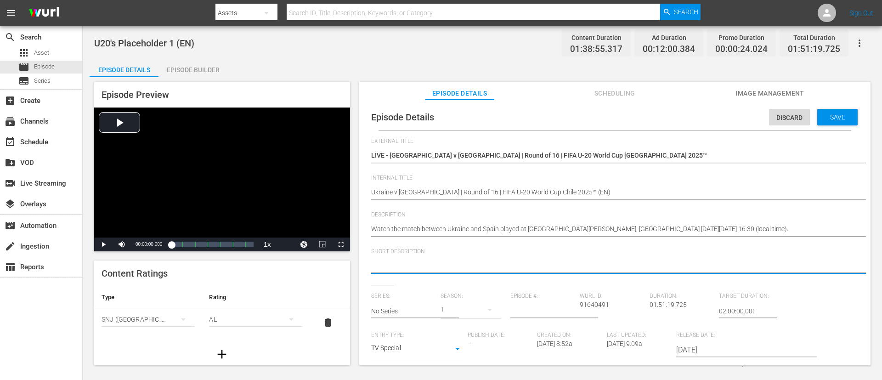
click at [440, 253] on textarea at bounding box center [612, 266] width 483 height 11
paste textarea "Watch the match between Ukraine and Spain played at [GEOGRAPHIC_DATA][PERSON_NA…"
type textarea "Watch the match between Ukraine and Spain played at [GEOGRAPHIC_DATA][PERSON_NA…"
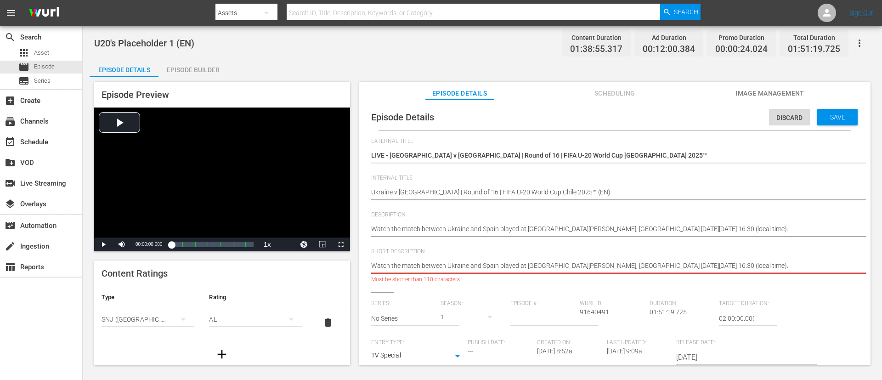
type textarea "Watch the match between Ukraine and Spain played at [GEOGRAPHIC_DATA][PERSON_NA…"
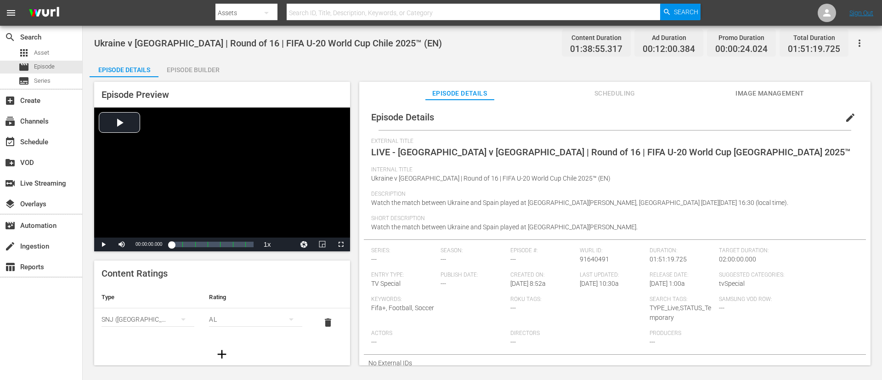
click at [587, 93] on span "Image Management" at bounding box center [769, 93] width 69 height 11
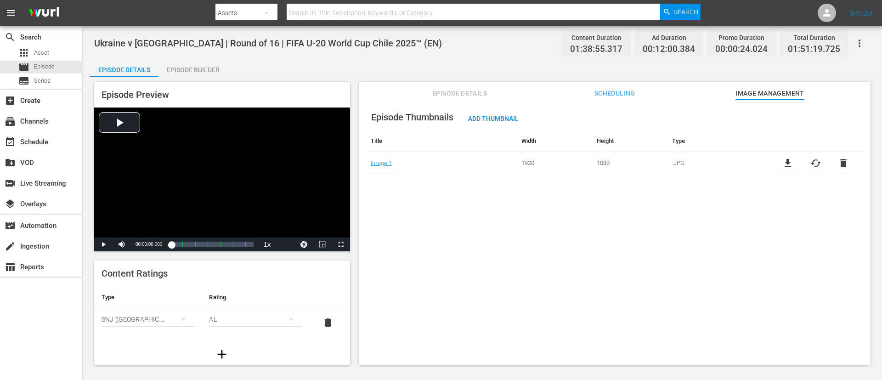
click at [587, 159] on span "cached" at bounding box center [815, 163] width 11 height 11
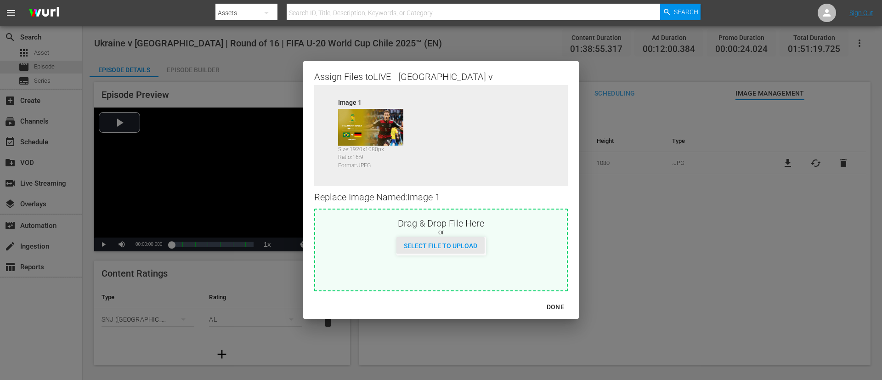
click at [436, 238] on div "Select File to Upload" at bounding box center [440, 245] width 88 height 17
type input "C:\fakepath\image.jpg"
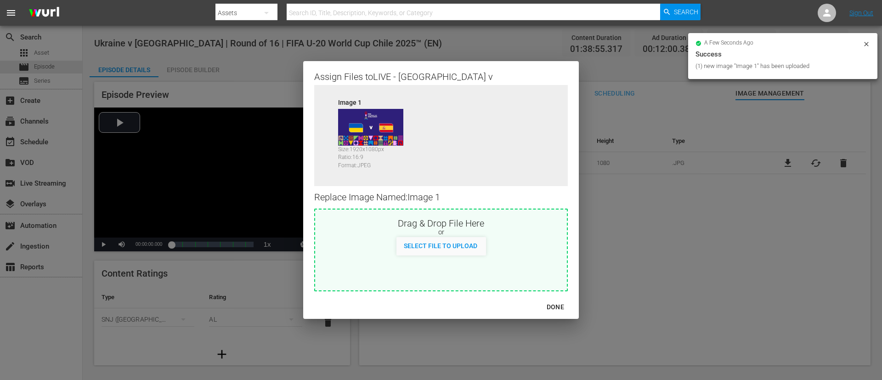
click at [558, 253] on div "DONE" at bounding box center [555, 306] width 32 height 11
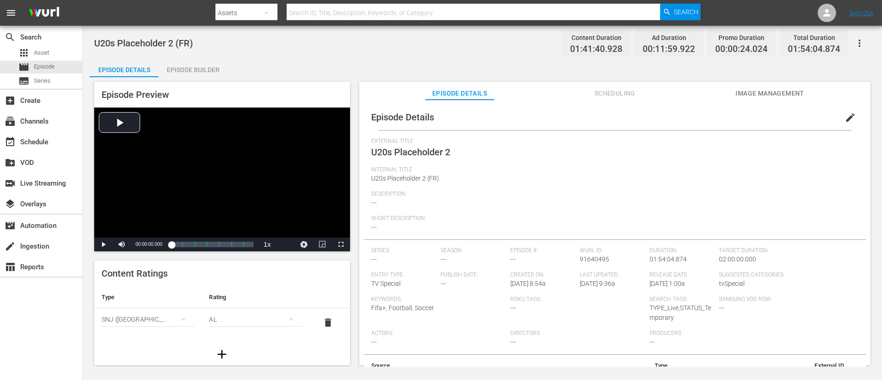
click at [587, 118] on button "edit" at bounding box center [850, 118] width 22 height 22
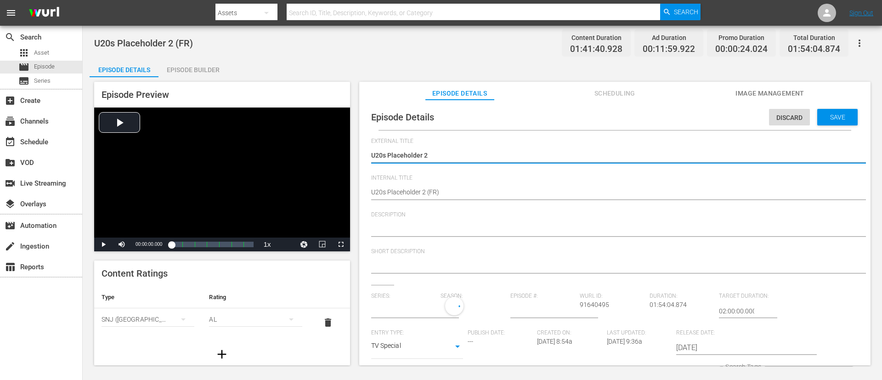
type input "No Series"
click at [560, 148] on div "U20s Placeholder 2 U20s Placeholder 2" at bounding box center [612, 156] width 483 height 22
click at [558, 152] on textarea "U20s Placeholder 2" at bounding box center [612, 156] width 483 height 11
type textarea "L"
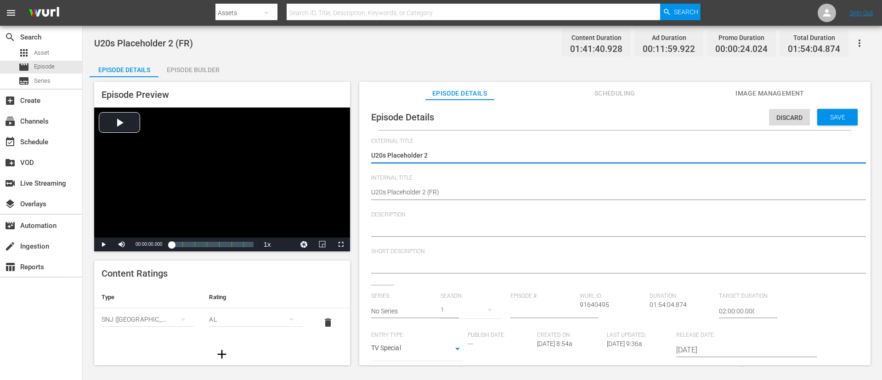
type textarea "L"
type textarea "LI"
type textarea "LIV"
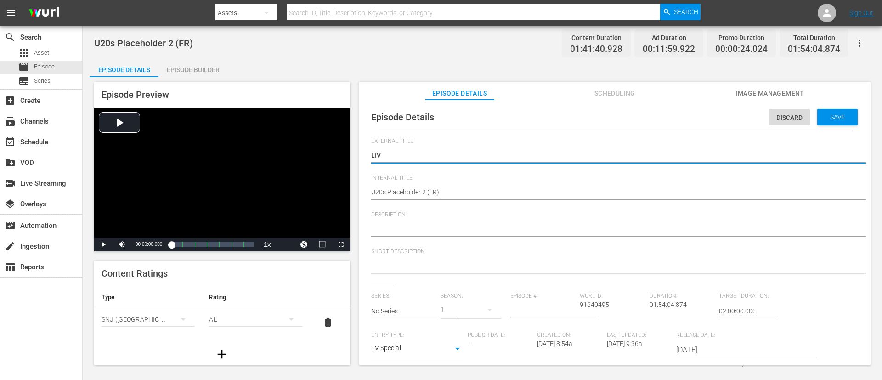
type textarea "LIVE"
type textarea "LIVE -"
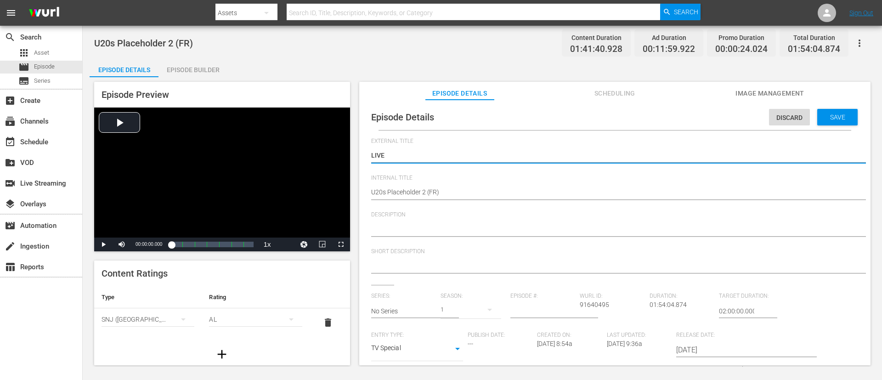
type textarea "LIVE -"
paste textarea "Chili - [GEOGRAPHIC_DATA] | Coupe du Monde U-20 de la FIFA, Chili 2025™"
type textarea "LIVE - [GEOGRAPHIC_DATA] - [GEOGRAPHIC_DATA] | Coupe du Monde U-20 de la FIFA, …"
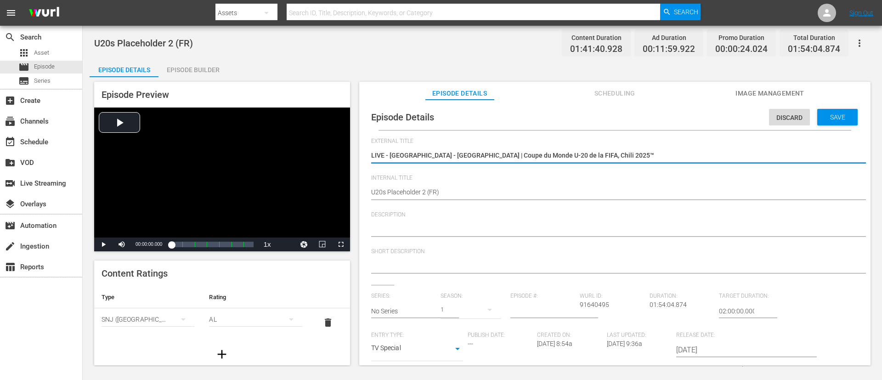
type textarea "LIVE - [GEOGRAPHIC_DATA] - [GEOGRAPHIC_DATA] | Coupe du Monde U-20 de la FIFA, …"
click at [521, 194] on textarea "U20s Placeholder 2 (FR)" at bounding box center [612, 192] width 483 height 11
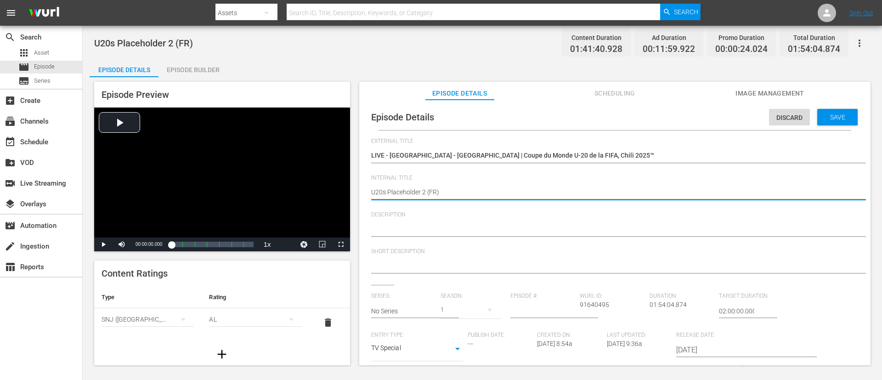
click at [521, 194] on textarea "U20s Placeholder 2 (FR)" at bounding box center [612, 192] width 483 height 11
paste textarea "Chile v [GEOGRAPHIC_DATA] | FIFA U-20 World Cup [GEOGRAPHIC_DATA] 2025™"
type textarea "Chile v [GEOGRAPHIC_DATA] | FIFA U-20 World Cup [GEOGRAPHIC_DATA] 2025™"
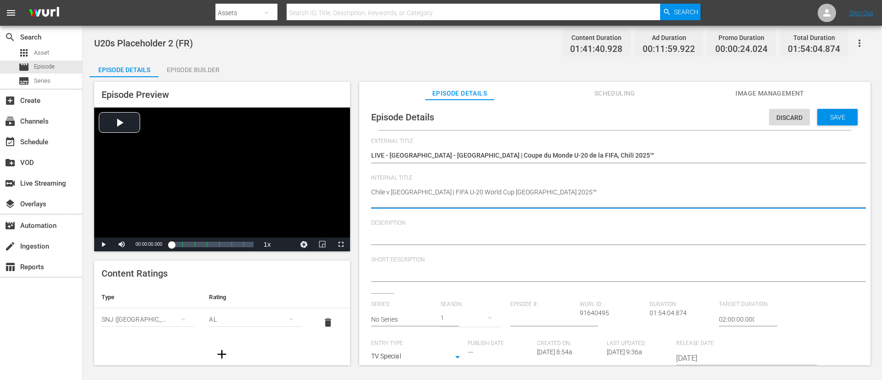
type textarea "Chile v [GEOGRAPHIC_DATA] | FIFA U-20 World Cup [GEOGRAPHIC_DATA] 2025™"
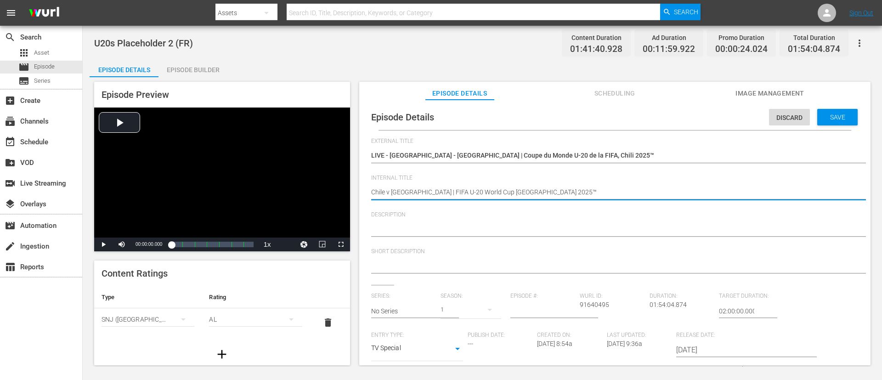
type textarea "Chile v [GEOGRAPHIC_DATA] | FIFA U-20 World Cup [GEOGRAPHIC_DATA] 2025™"
type textarea "Chile v [GEOGRAPHIC_DATA] | FIFA U-20 World Cup Chile 2025™ ("
type textarea "Chile v [GEOGRAPHIC_DATA] | FIFA U-20 World Cup Chile 2025™ (E"
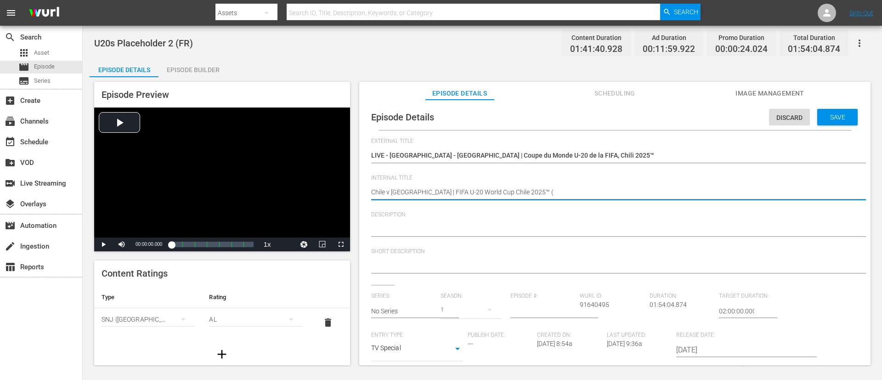
type textarea "Chile v [GEOGRAPHIC_DATA] | FIFA U-20 World Cup Chile 2025™ (E"
type textarea "Chile v [GEOGRAPHIC_DATA] | FIFA U-20 World Cup Chile 2025™ (EN"
type textarea "Chile v [GEOGRAPHIC_DATA] | FIFA U-20 World Cup Chile 2025™ (E"
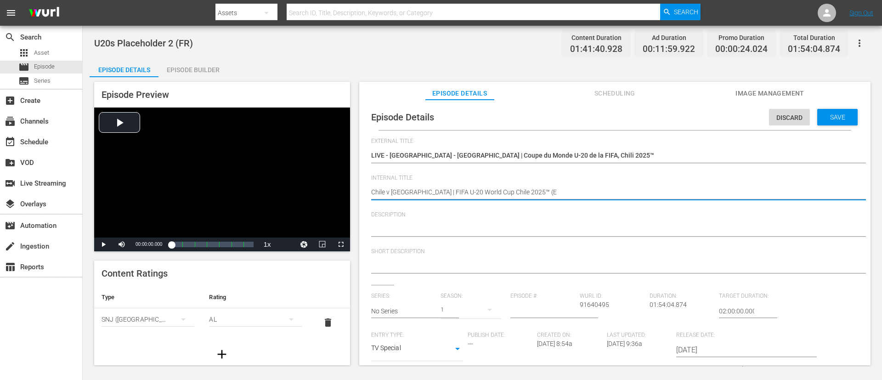
type textarea "Chile v [GEOGRAPHIC_DATA] | FIFA U-20 World Cup Chile 2025™ ("
type textarea "Chile v [GEOGRAPHIC_DATA] | FIFA U-20 World Cup Chile 2025™ (F"
type textarea "Chile v [GEOGRAPHIC_DATA] | FIFA U-20 World Cup Chile 2025™ (FR"
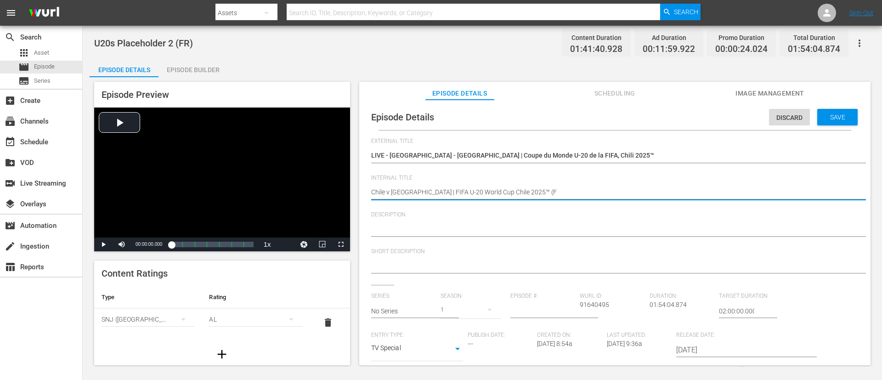
type textarea "Chile v [GEOGRAPHIC_DATA] | FIFA U-20 World Cup Chile 2025™ (FR"
type textarea "Chile v [GEOGRAPHIC_DATA] | FIFA U-20 World Cup Chile 2025™ (FR)"
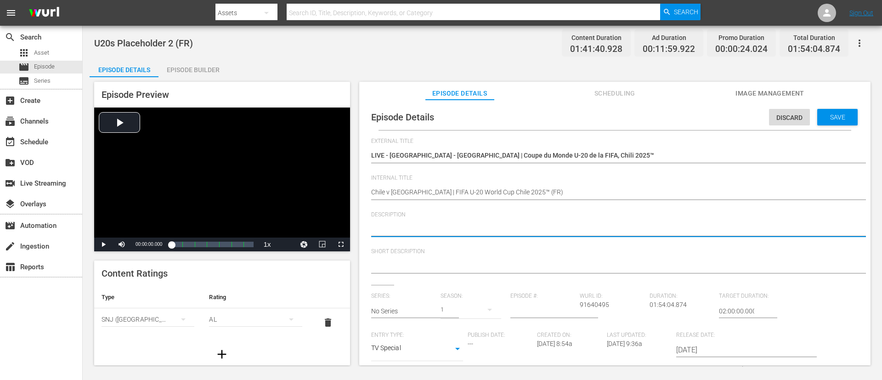
click at [426, 229] on textarea at bounding box center [612, 229] width 483 height 11
paste textarea "Regardez le match entre Chili et [GEOGRAPHIC_DATA] au [GEOGRAPHIC_DATA][PERSON_…"
type textarea "Regardez le match entre Chili et [GEOGRAPHIC_DATA] au [GEOGRAPHIC_DATA][PERSON_…"
click at [427, 253] on textarea at bounding box center [612, 266] width 483 height 11
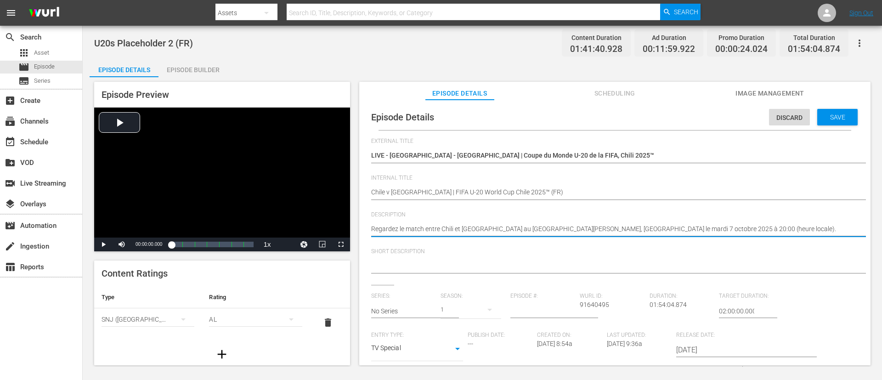
paste textarea "Regardez le match entre Chili et [GEOGRAPHIC_DATA] au [GEOGRAPHIC_DATA][PERSON_…"
type textarea "Regardez le match entre Chili et [GEOGRAPHIC_DATA] au [GEOGRAPHIC_DATA][PERSON_…"
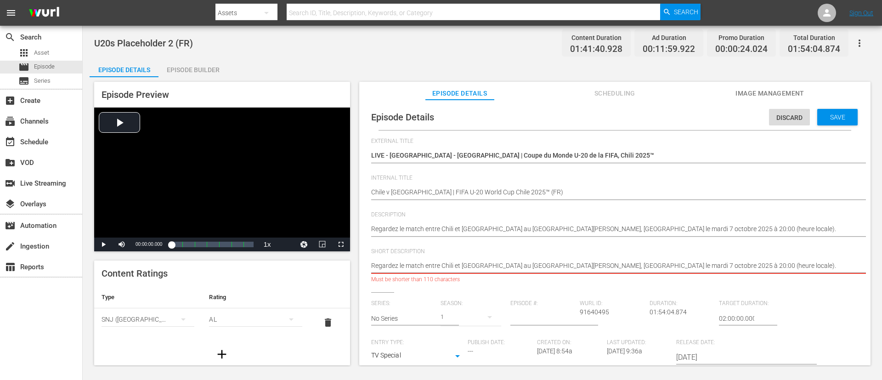
type textarea "Regardez le match entre Chili et [GEOGRAPHIC_DATA] au [GEOGRAPHIC_DATA][PERSON_…"
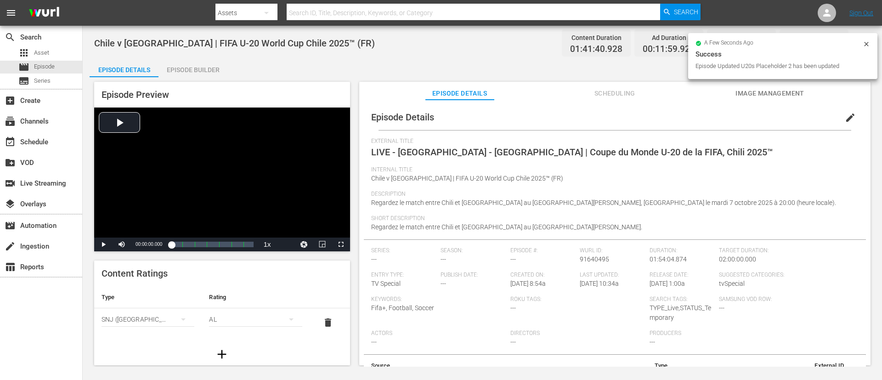
click at [587, 86] on button "Image Management" at bounding box center [769, 91] width 69 height 18
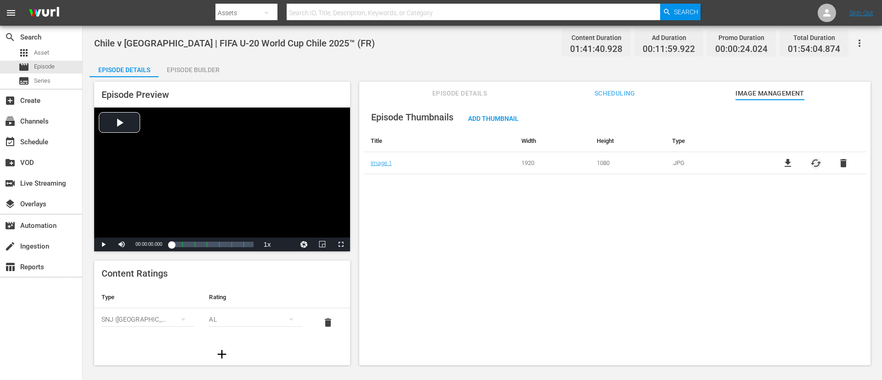
click at [587, 163] on span "cached" at bounding box center [815, 163] width 11 height 11
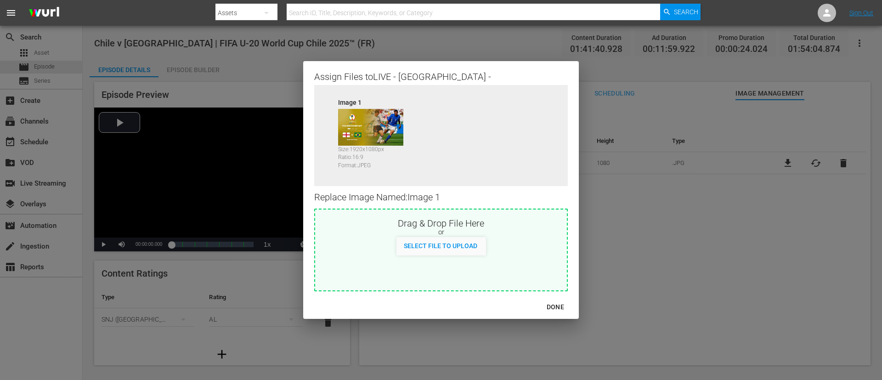
click at [500, 253] on div "Drag & Drop File Here or Select File to Upload" at bounding box center [441, 250] width 254 height 83
type input "C:\fakepath\image (1).jpg"
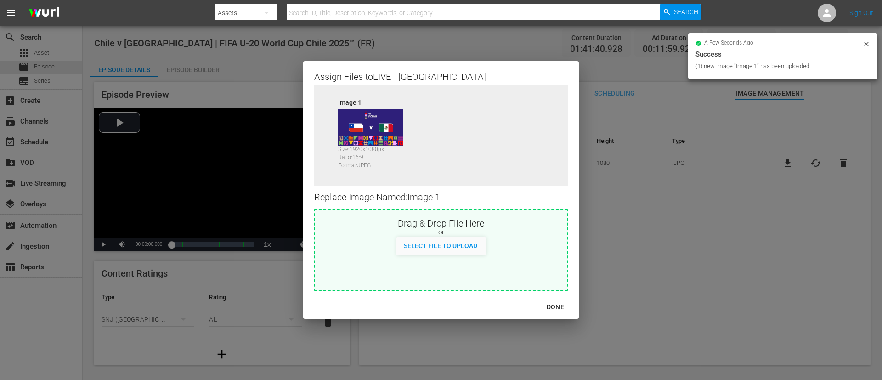
click at [552, 253] on div "DONE" at bounding box center [555, 306] width 32 height 11
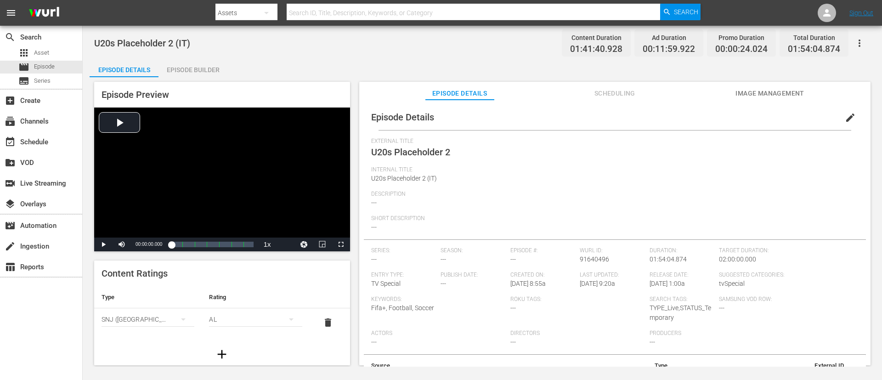
click at [587, 112] on span "edit" at bounding box center [850, 117] width 11 height 11
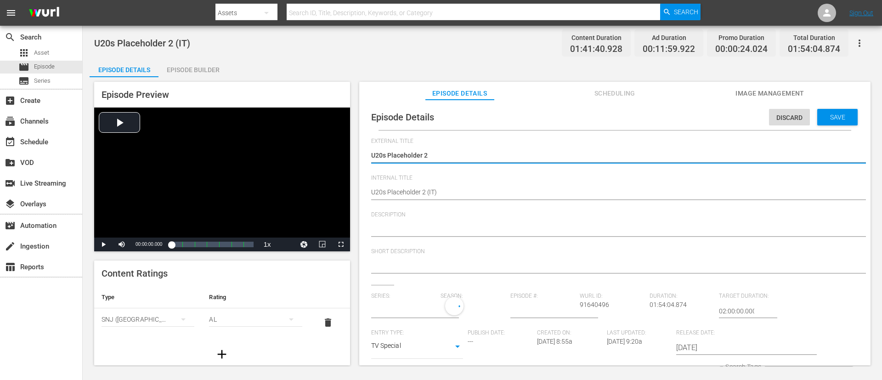
type input "No Series"
click at [587, 155] on textarea "U20s Placeholder 2" at bounding box center [612, 156] width 483 height 11
type textarea "I"
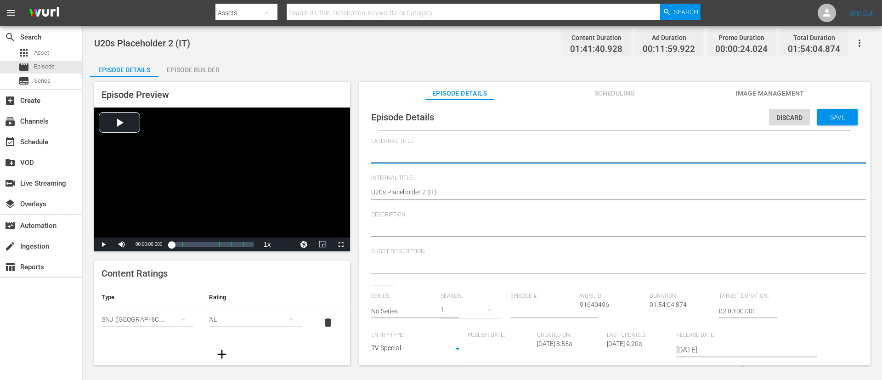
type textarea "L"
type textarea "LI"
type textarea "LIV"
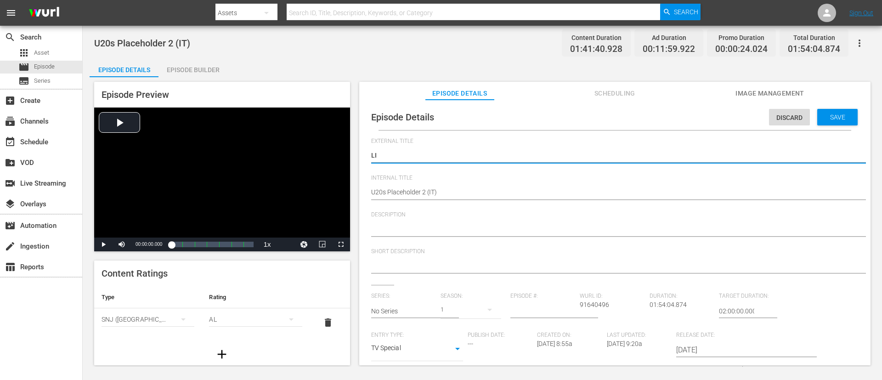
type textarea "LIV"
type textarea "LIVE"
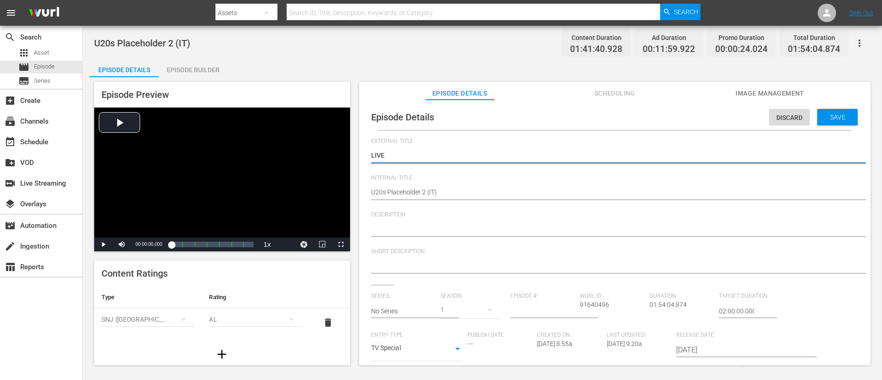
type textarea "LIVE -"
paste textarea "Cile - Messico | Coppa del Mondo FIFA U-20 Cile 2025"
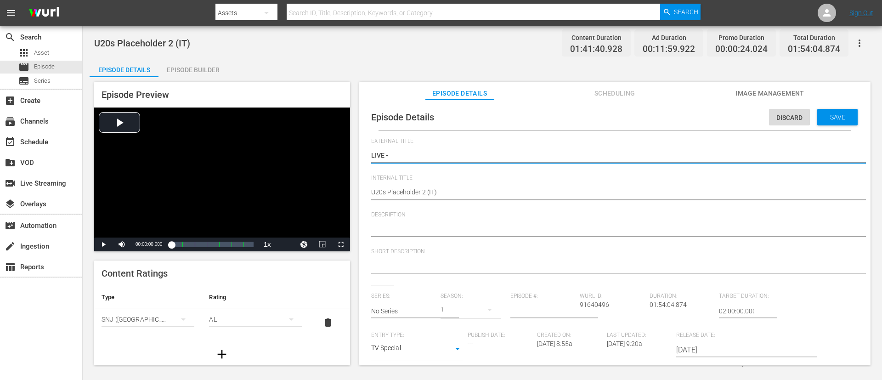
type textarea "LIVE - Cile - Messico | Coppa del Mondo FIFA U-20 Cile 2025"
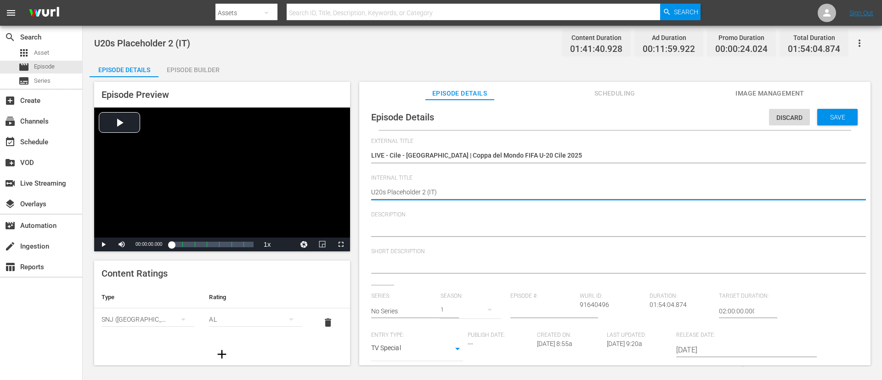
type textarea "V"
paste textarea "Chile v [GEOGRAPHIC_DATA] | FIFA U-20 World Cup [GEOGRAPHIC_DATA] 2025™"
type textarea "Chile v [GEOGRAPHIC_DATA] | FIFA U-20 World Cup [GEOGRAPHIC_DATA] 2025™"
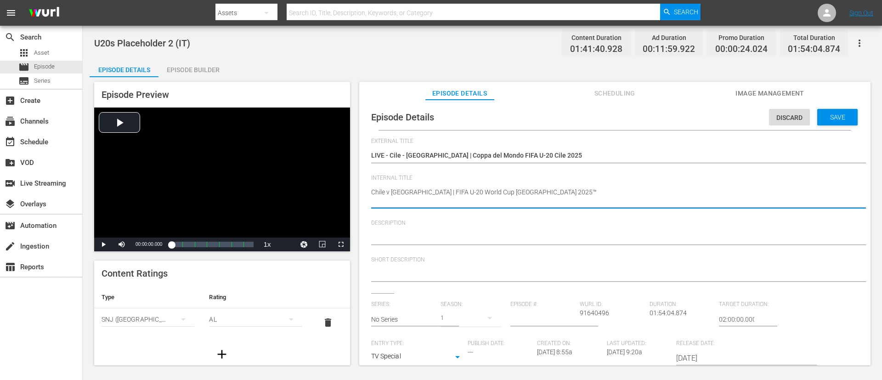
type textarea "Chile v [GEOGRAPHIC_DATA] | FIFA U-20 World Cup [GEOGRAPHIC_DATA] 2025™"
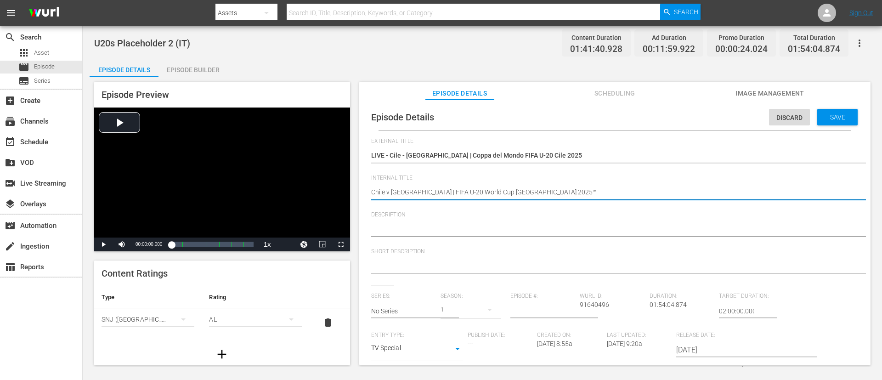
type textarea "Chile v [GEOGRAPHIC_DATA] | FIFA U-20 World Cup Chile 2025™ ("
type textarea "Chile v Mexico | FIFA U-20 World Cup Chile 2025™ (I"
type textarea "Chile v Mexico | FIFA U-20 World Cup Chile 2025™ (IT"
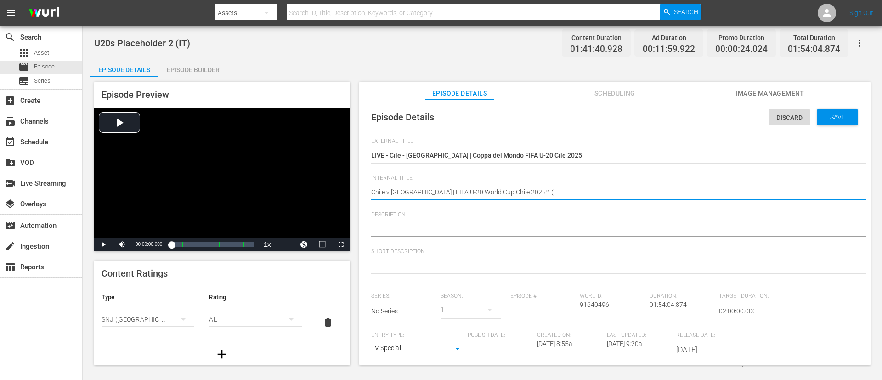
type textarea "Chile v Mexico | FIFA U-20 World Cup Chile 2025™ (IT"
type textarea "Chile v Mexico | FIFA U-20 World Cup Chile 2025™ (IT)"
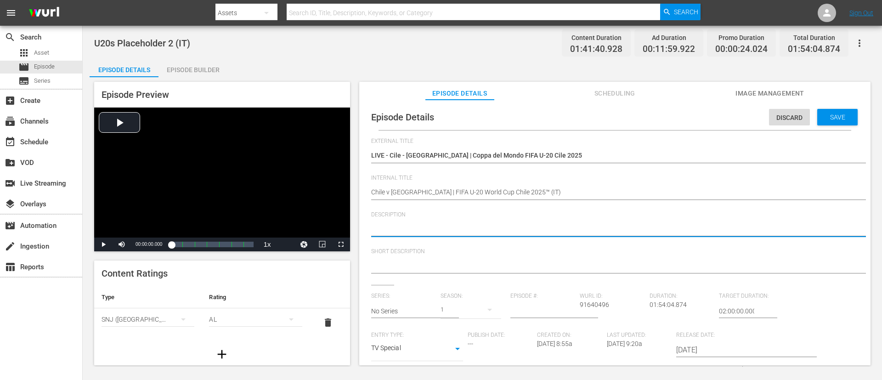
paste textarea "Guarda la partita tra Cile e Messico giocato al Estadio Elías Figueroa Brander,…"
type textarea "Guarda la partita tra Cile e Messico giocato al Estadio Elías Figueroa Brander,…"
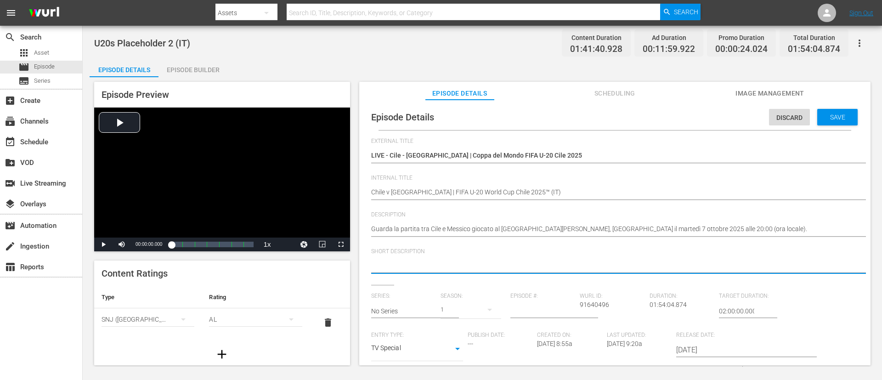
paste textarea "Guarda la partita tra Cile e Messico giocato al Estadio Elías Figueroa Brander,…"
type textarea "Guarda la partita tra Cile e Messico giocato al Estadio Elías Figueroa Brander,…"
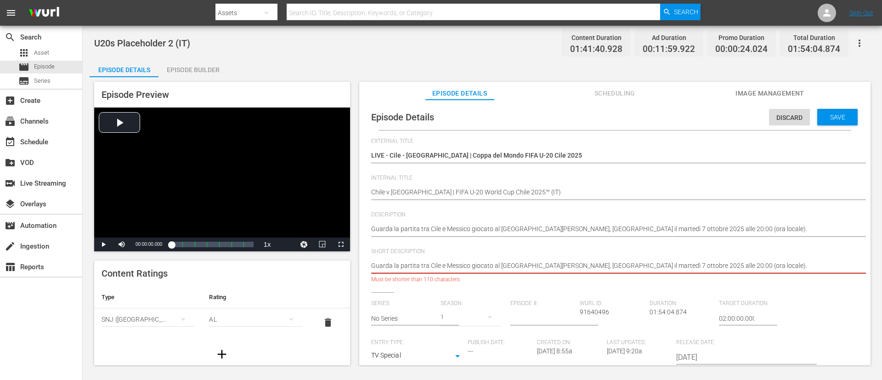
type textarea "Guarda la partita tra Cile e Messico giocato al Estadio Elías Figueroa Brander."
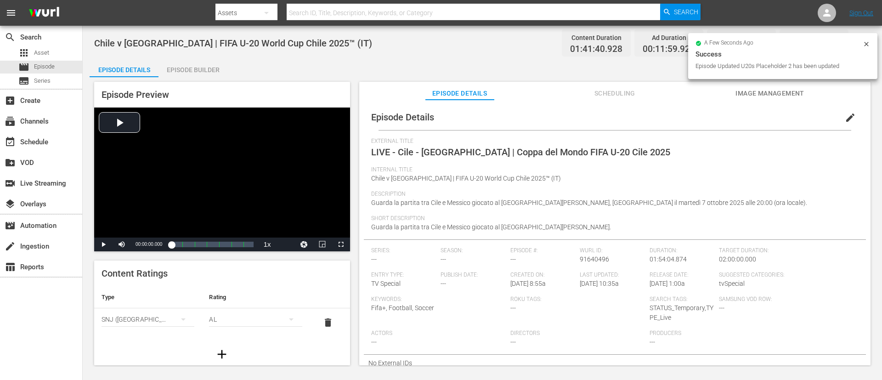
click at [587, 88] on span "Image Management" at bounding box center [769, 93] width 69 height 11
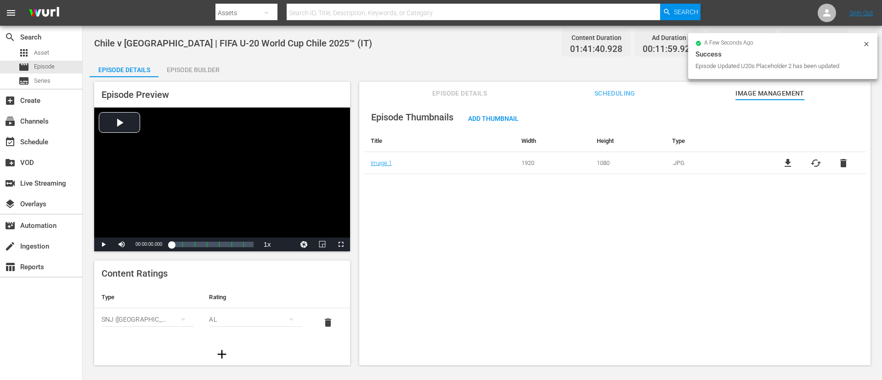
click at [587, 166] on span "cached" at bounding box center [815, 163] width 11 height 11
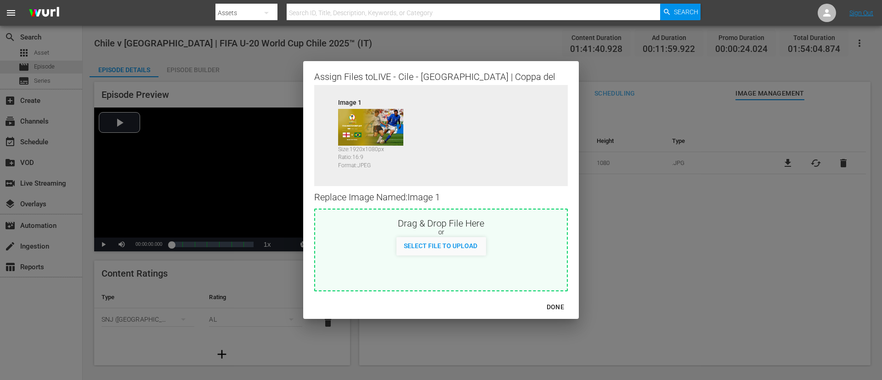
click at [401, 253] on div "Select File to Upload" at bounding box center [440, 245] width 88 height 17
type input "C:\fakepath\image (1).jpg"
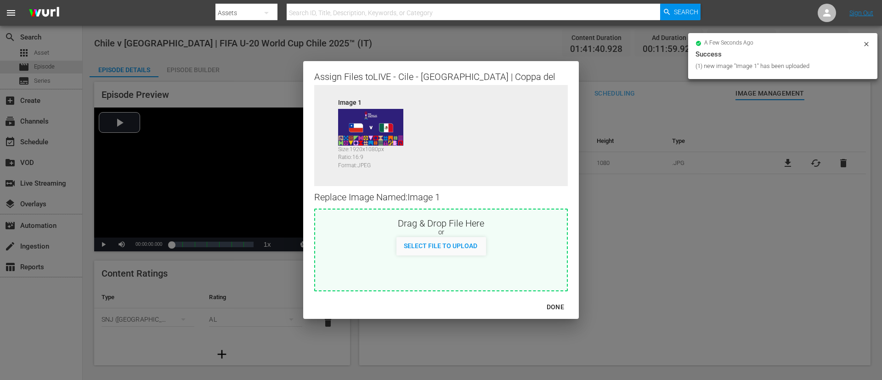
click at [558, 253] on div "DONE" at bounding box center [555, 306] width 32 height 11
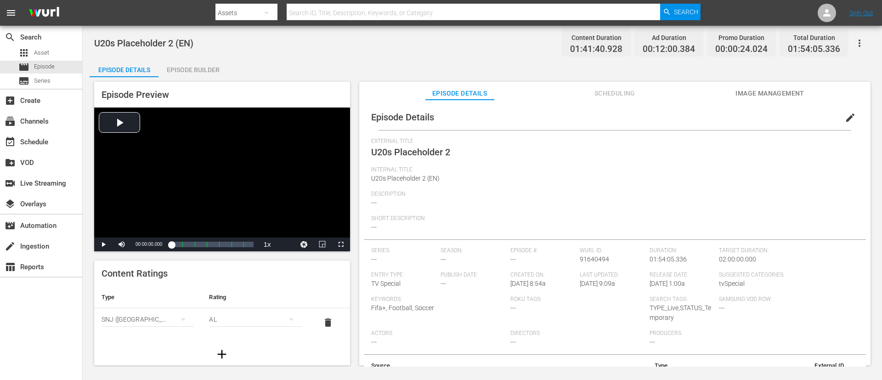
click at [587, 117] on span "edit" at bounding box center [850, 117] width 11 height 11
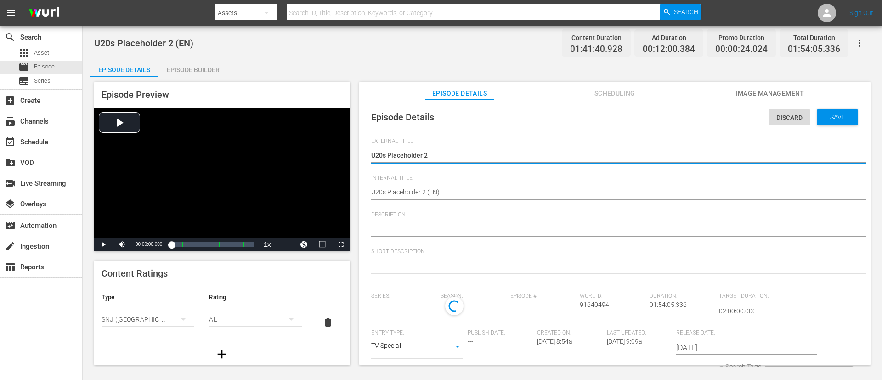
type input "No Series"
click at [587, 153] on textarea "U20s Placeholder 2" at bounding box center [612, 156] width 483 height 11
type textarea "L"
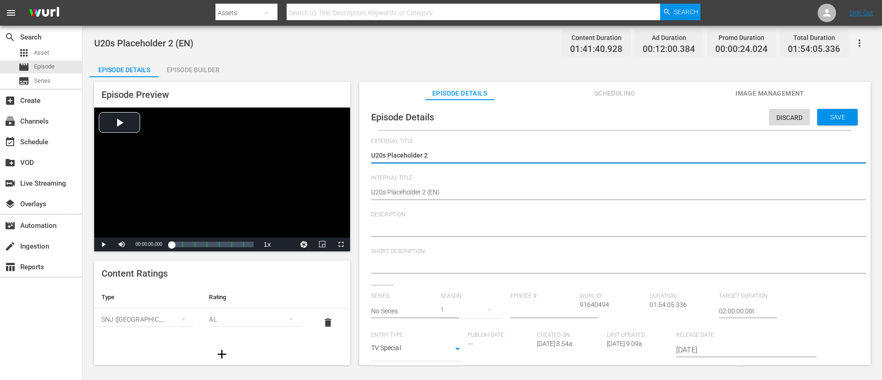
type textarea "L"
type textarea "LI"
type textarea "LIV"
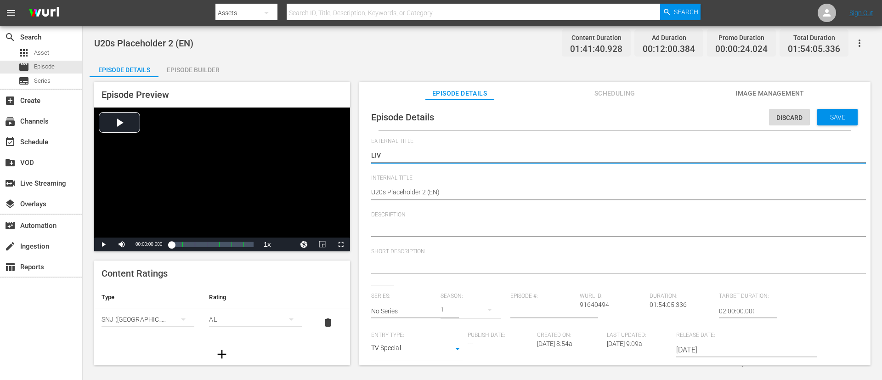
type textarea "LIVE"
type textarea "LIVE -"
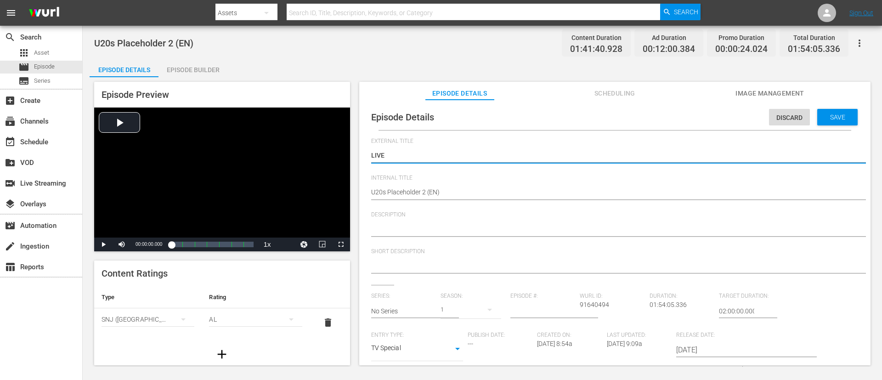
type textarea "LIVE -"
type textarea "LIVE - [GEOGRAPHIC_DATA] v [GEOGRAPHIC_DATA] | FIFA U-20 World Cup [GEOGRAPHIC_…"
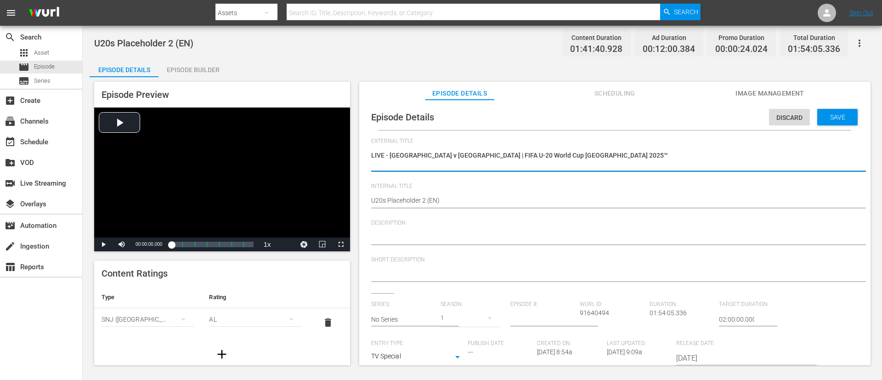
type textarea "LIVE - [GEOGRAPHIC_DATA] v [GEOGRAPHIC_DATA] | FIFA U-20 World Cup [GEOGRAPHIC_…"
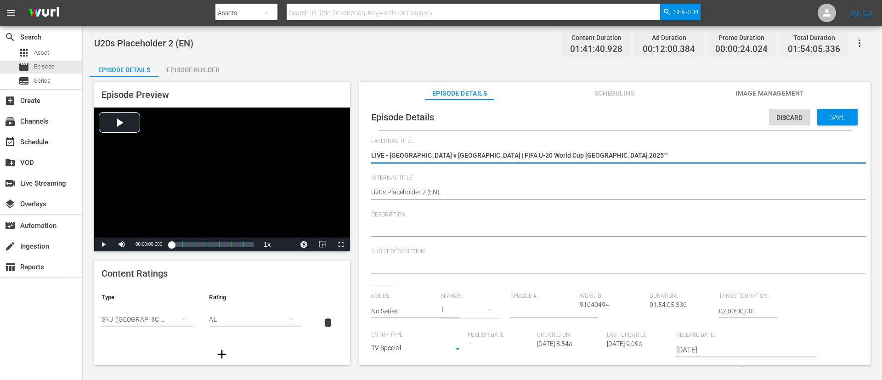
type textarea "LIVE - [GEOGRAPHIC_DATA] v [GEOGRAPHIC_DATA] | FIFA U-20 World Cup [GEOGRAPHIC_…"
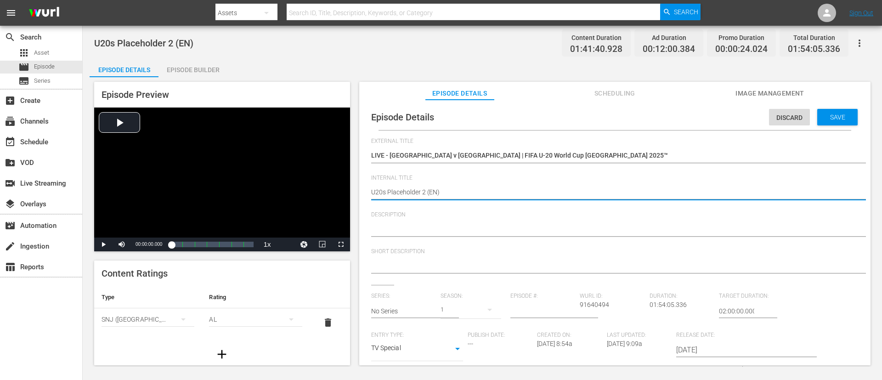
paste textarea "Chile v [GEOGRAPHIC_DATA] | FIFA U-20 World Cup [GEOGRAPHIC_DATA] 2025™"
type textarea "Chile v [GEOGRAPHIC_DATA] | FIFA U-20 World Cup [GEOGRAPHIC_DATA] 2025™"
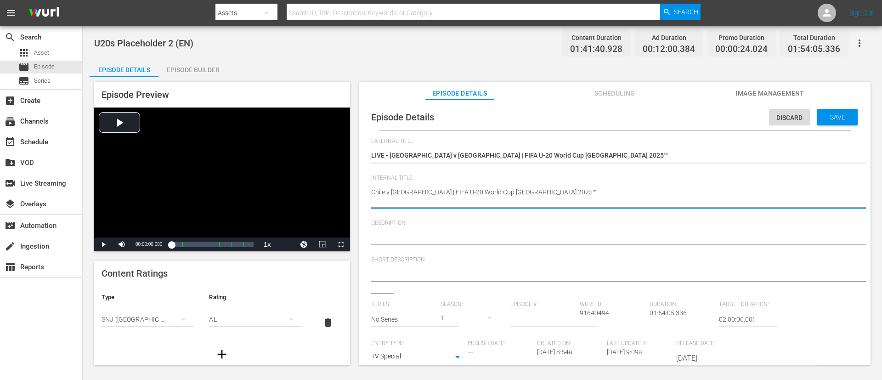
type textarea "Chile v [GEOGRAPHIC_DATA] | FIFA U-20 World Cup [GEOGRAPHIC_DATA] 2025™"
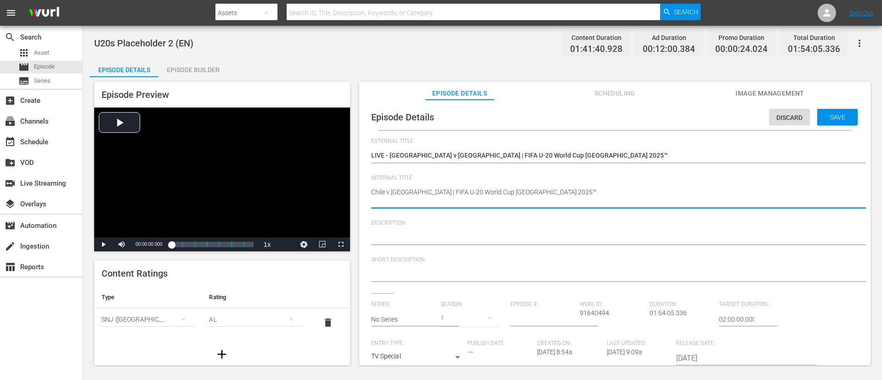
type textarea "Chile v [GEOGRAPHIC_DATA] | FIFA U-20 World Cup [GEOGRAPHIC_DATA] 2025™"
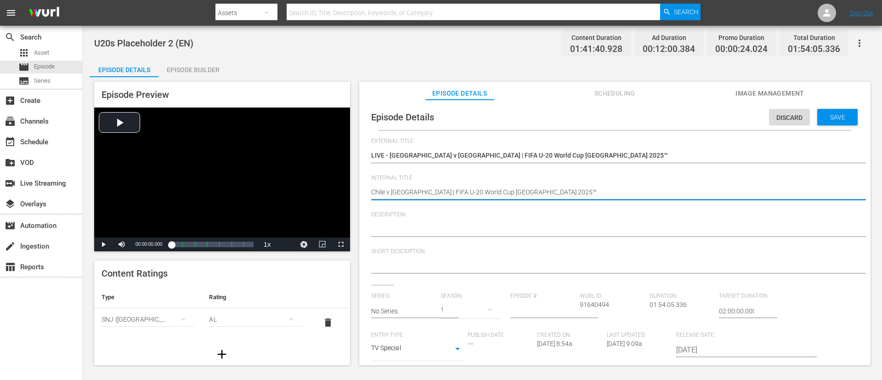
type textarea "Chile v [GEOGRAPHIC_DATA] | FIFA U-20 World Cup [GEOGRAPHIC_DATA] 2025™"
type textarea "Chile v [GEOGRAPHIC_DATA] | FIFA U-20 World Cup Chile 2025™ ("
type textarea "Chile v [GEOGRAPHIC_DATA] | FIFA U-20 World Cup Chile 2025™ (E"
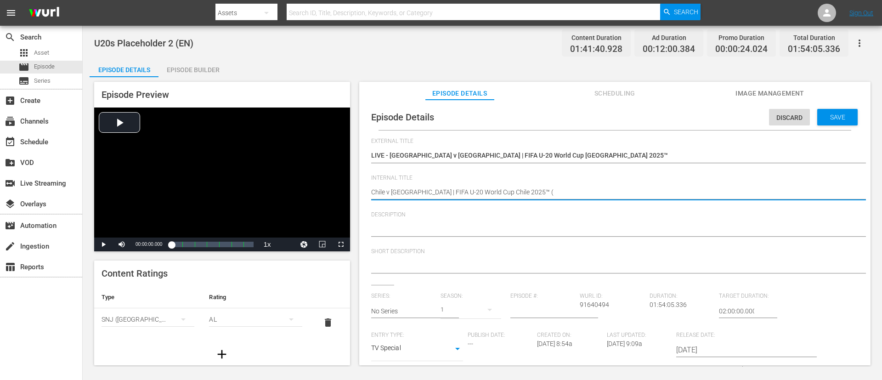
type textarea "Chile v [GEOGRAPHIC_DATA] | FIFA U-20 World Cup Chile 2025™ (E"
type textarea "Chile v [GEOGRAPHIC_DATA] | FIFA U-20 World Cup Chile 2025™ (EN"
type textarea "Chile v [GEOGRAPHIC_DATA] | FIFA U-20 World Cup Chile 2025™ (EN)"
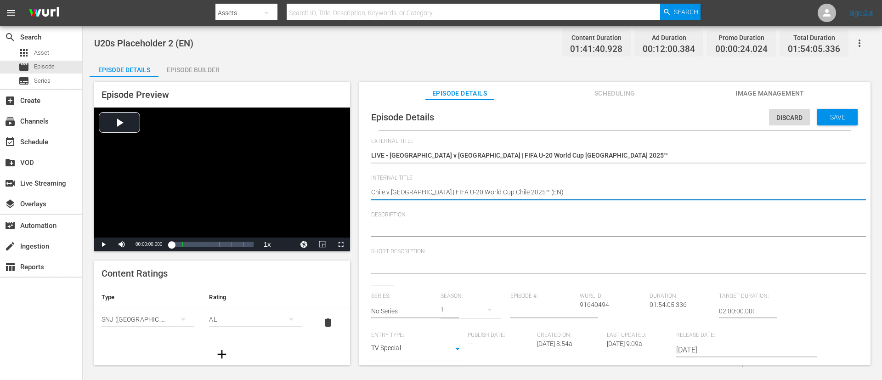
click at [493, 230] on textarea at bounding box center [612, 229] width 483 height 11
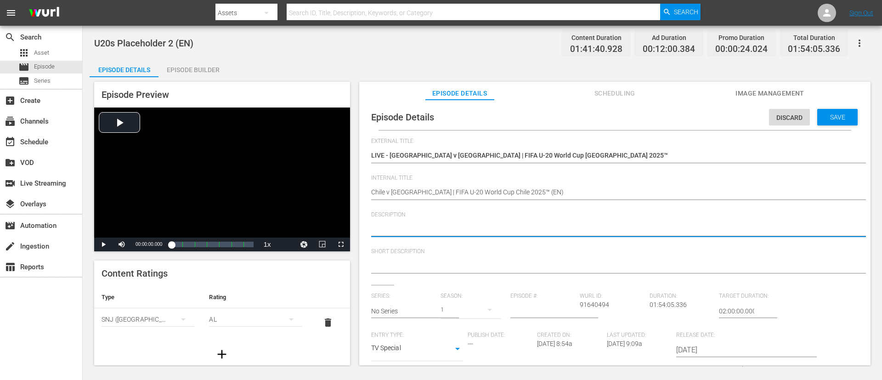
paste textarea "Watch the match between Chile and Mexico played at [GEOGRAPHIC_DATA][PERSON_NAM…"
type textarea "Watch the match between Chile and Mexico played at [GEOGRAPHIC_DATA][PERSON_NAM…"
click at [489, 253] on textarea at bounding box center [612, 266] width 483 height 11
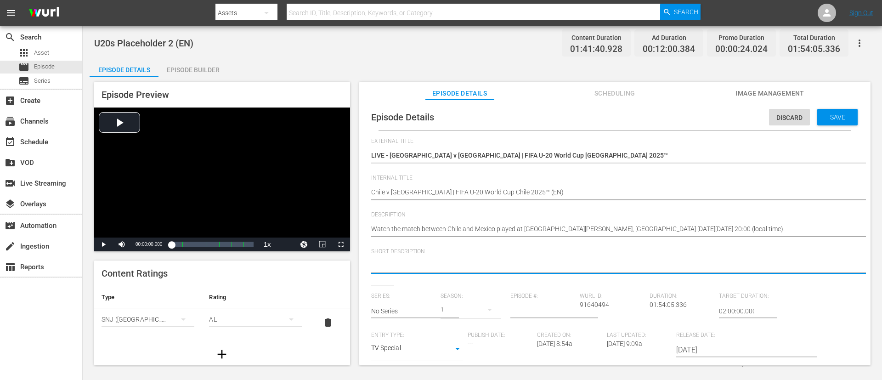
paste textarea "Watch the match between Chile and Mexico played at [GEOGRAPHIC_DATA][PERSON_NAM…"
type textarea "Watch the match between Chile and Mexico played at [GEOGRAPHIC_DATA][PERSON_NAM…"
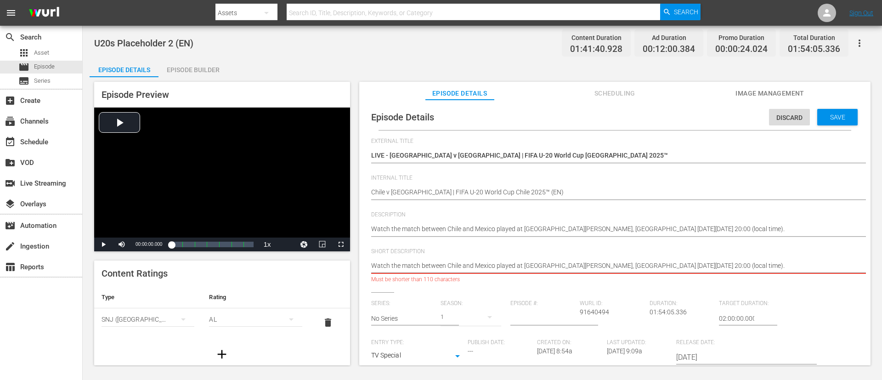
type textarea "Watch the match between Chile and Mexico played at [GEOGRAPHIC_DATA][PERSON_NAM…"
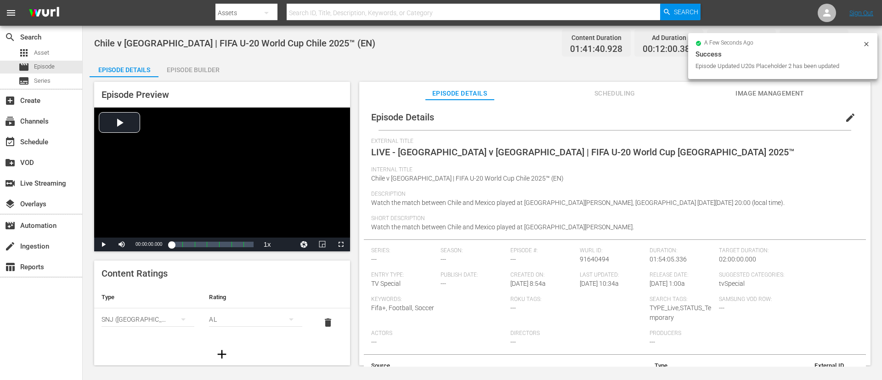
click at [587, 90] on span "Image Management" at bounding box center [769, 93] width 69 height 11
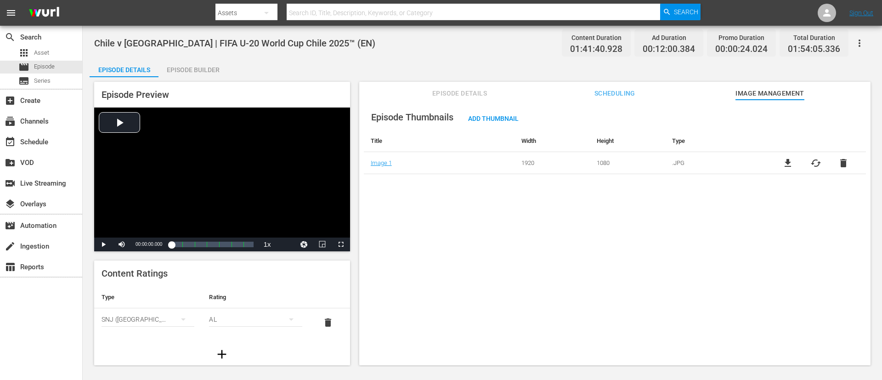
click at [587, 158] on span "cached" at bounding box center [815, 163] width 11 height 11
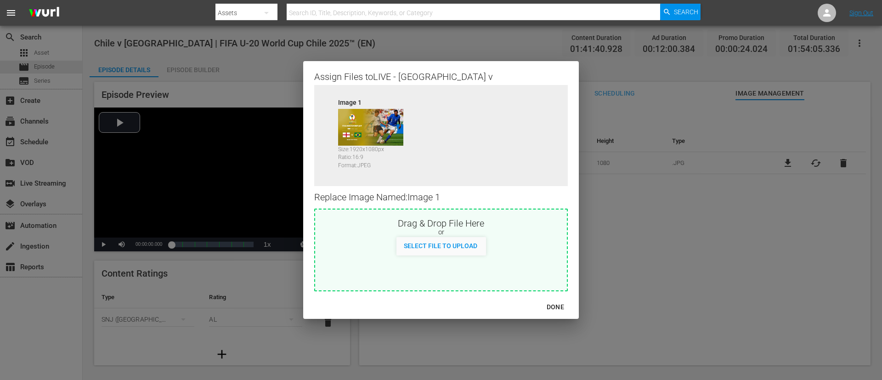
click at [499, 223] on div "Drag & Drop File Here" at bounding box center [441, 222] width 252 height 11
type input "C:\fakepath\image (1).jpg"
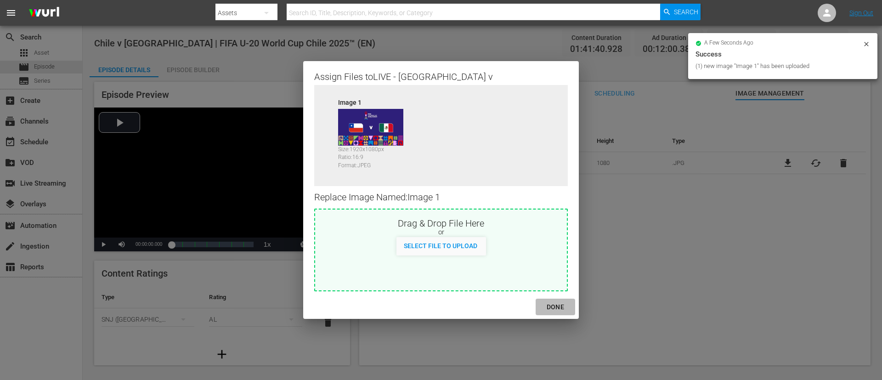
click at [558, 253] on div "DONE" at bounding box center [555, 306] width 32 height 11
